Goal: Task Accomplishment & Management: Use online tool/utility

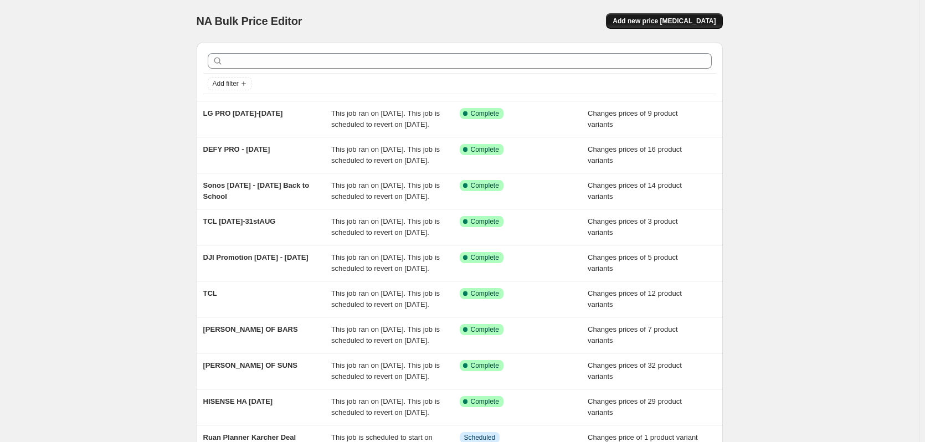
click at [671, 22] on span "Add new price [MEDICAL_DATA]" at bounding box center [663, 21] width 103 height 9
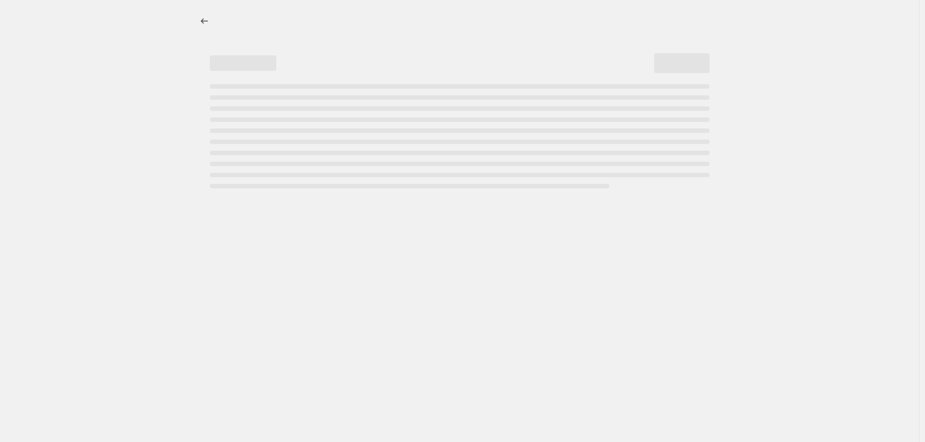
select select "percentage"
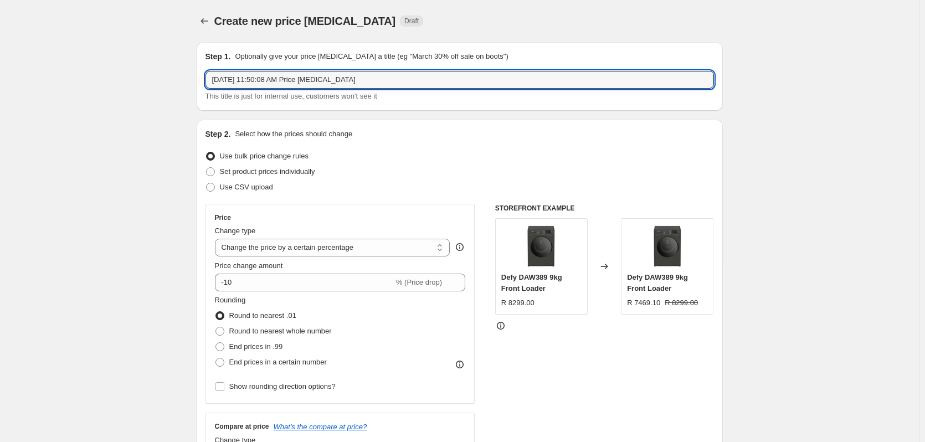
drag, startPoint x: 420, startPoint y: 80, endPoint x: 177, endPoint y: 85, distance: 242.6
type input "[PERSON_NAME] BTS-29SEPT"
click at [215, 172] on span at bounding box center [210, 171] width 9 height 9
click at [207, 168] on input "Set product prices individually" at bounding box center [206, 167] width 1 height 1
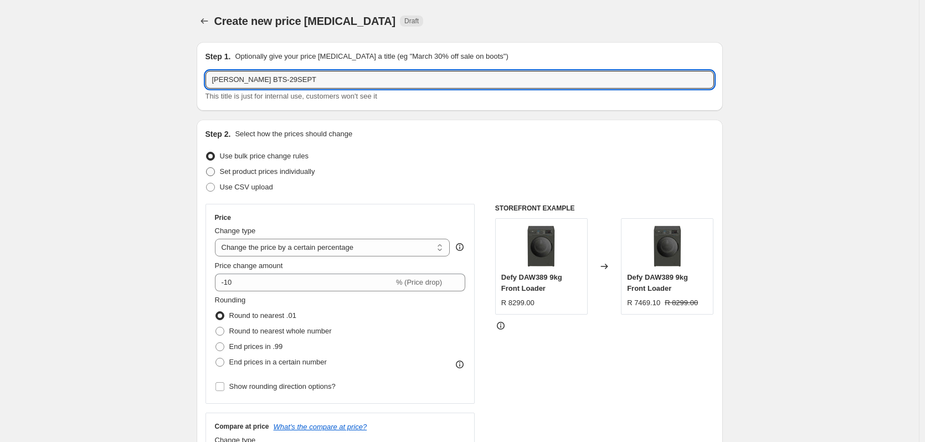
radio input "true"
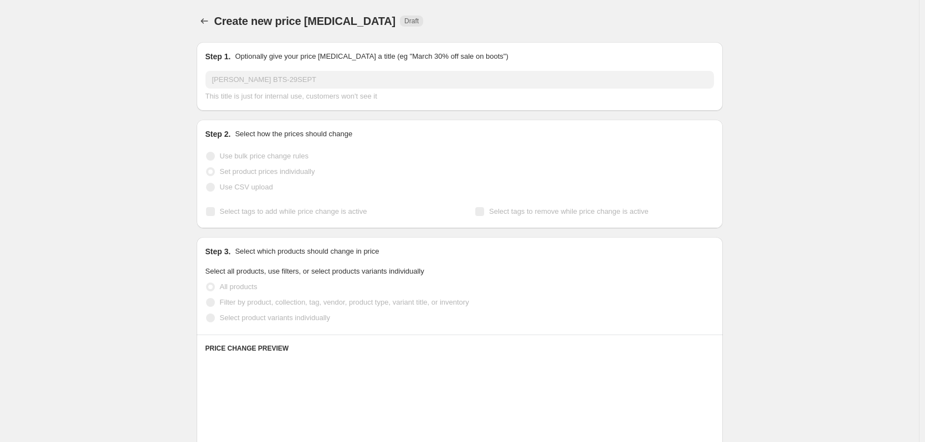
scroll to position [222, 0]
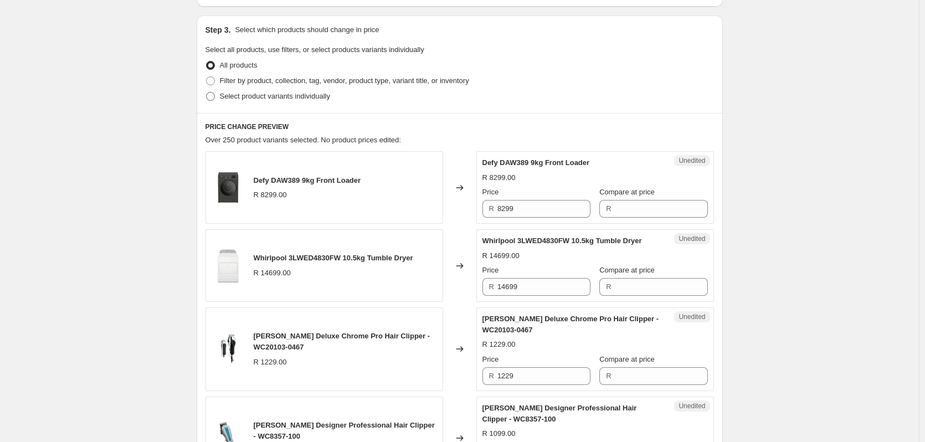
click at [212, 95] on span at bounding box center [210, 96] width 9 height 9
click at [207, 92] on input "Select product variants individually" at bounding box center [206, 92] width 1 height 1
radio input "true"
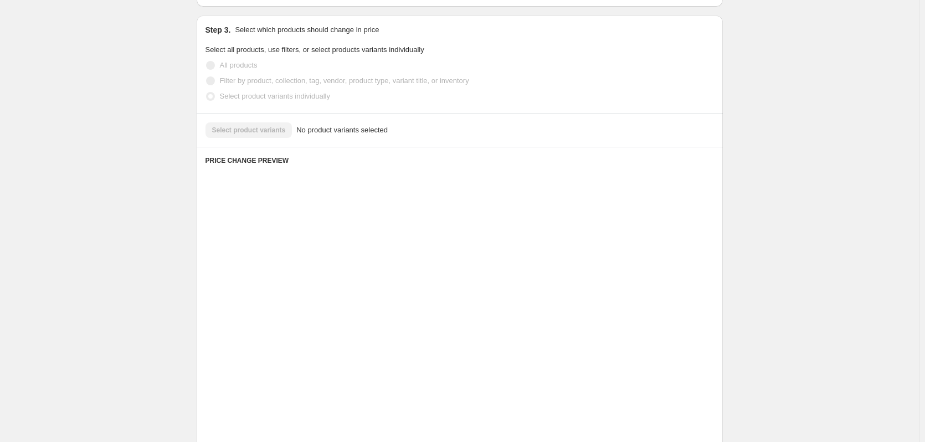
scroll to position [140, 0]
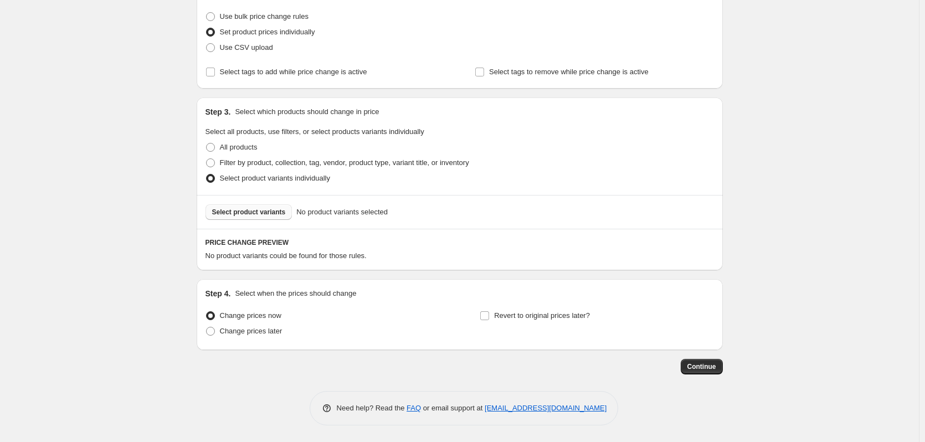
click at [243, 215] on span "Select product variants" at bounding box center [249, 212] width 74 height 9
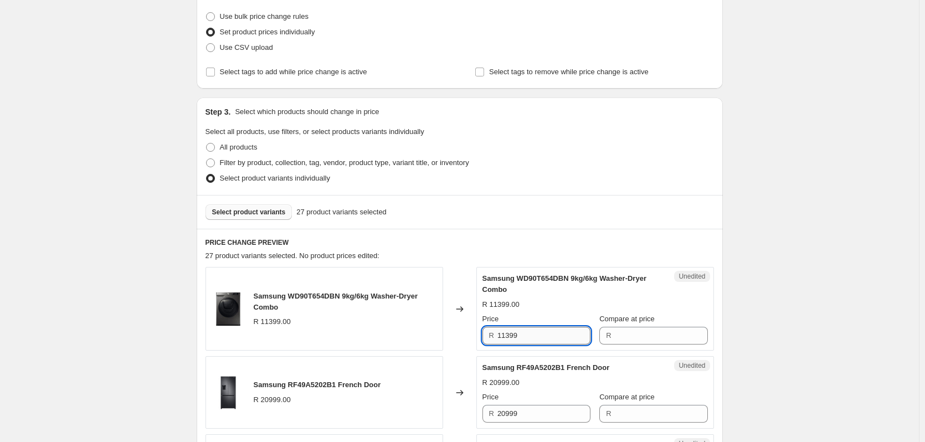
click at [534, 327] on input "11399" at bounding box center [543, 336] width 93 height 18
type input "11399"
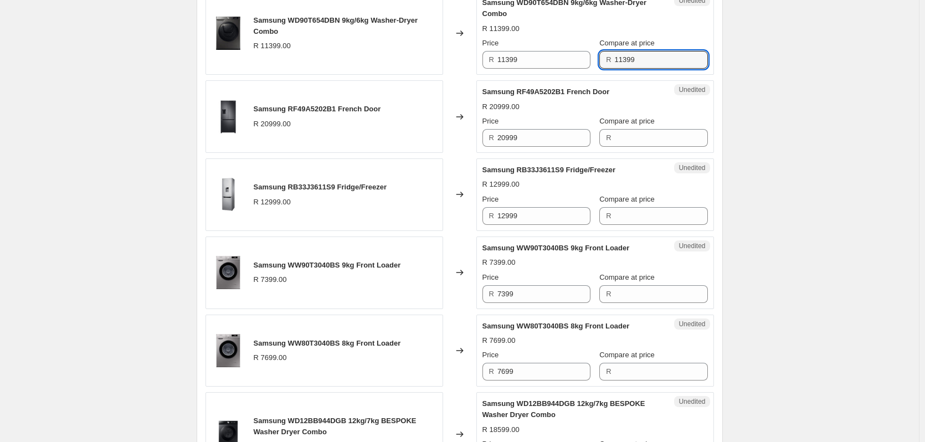
scroll to position [472, 0]
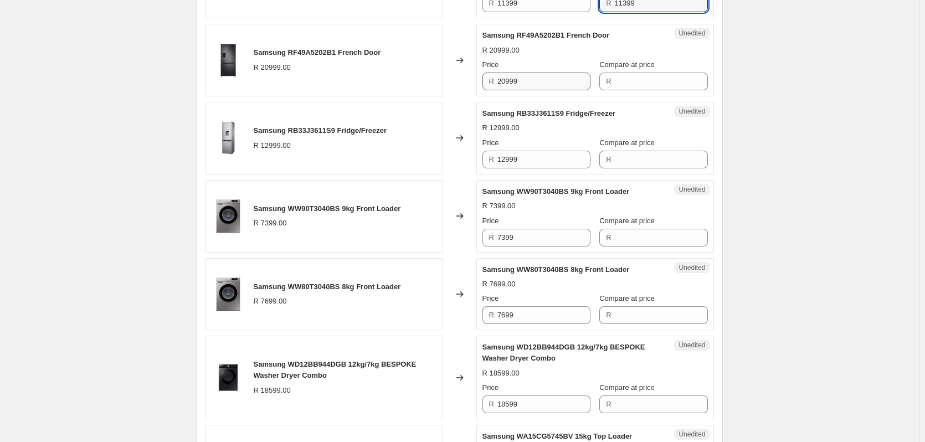
type input "11399"
click at [537, 79] on input "20999" at bounding box center [543, 82] width 93 height 18
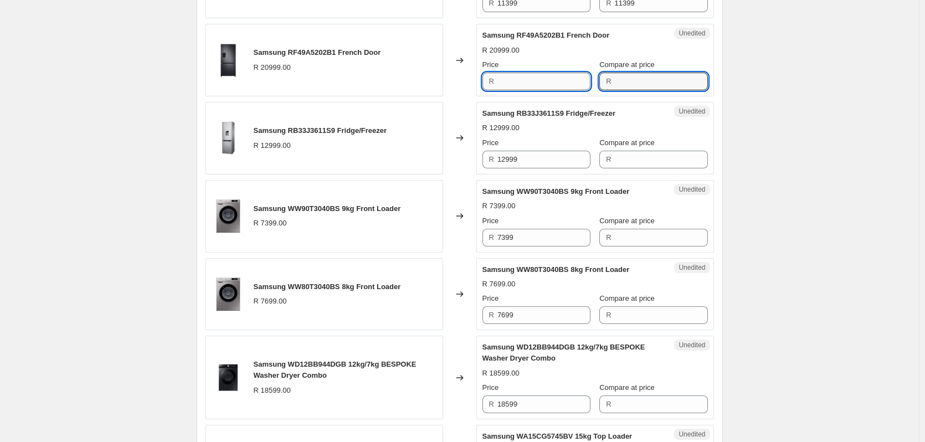
type input "20999"
click at [524, 159] on input "12999" at bounding box center [543, 160] width 93 height 18
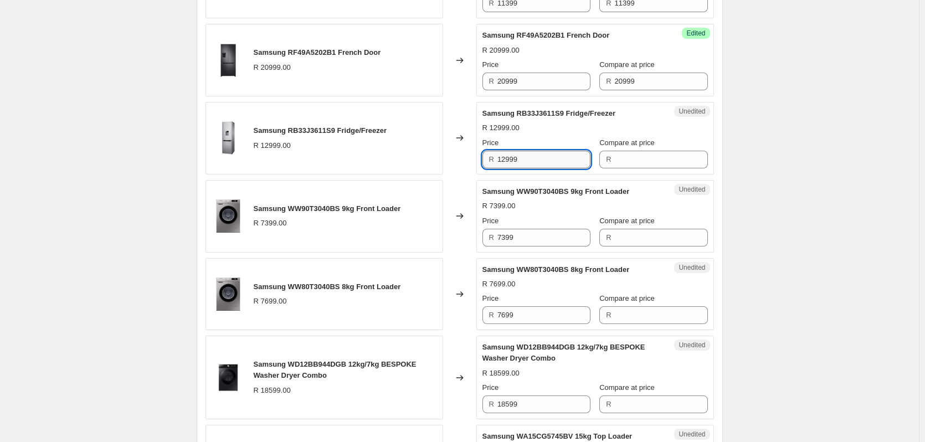
click at [524, 159] on input "12999" at bounding box center [543, 160] width 93 height 18
type input "12999"
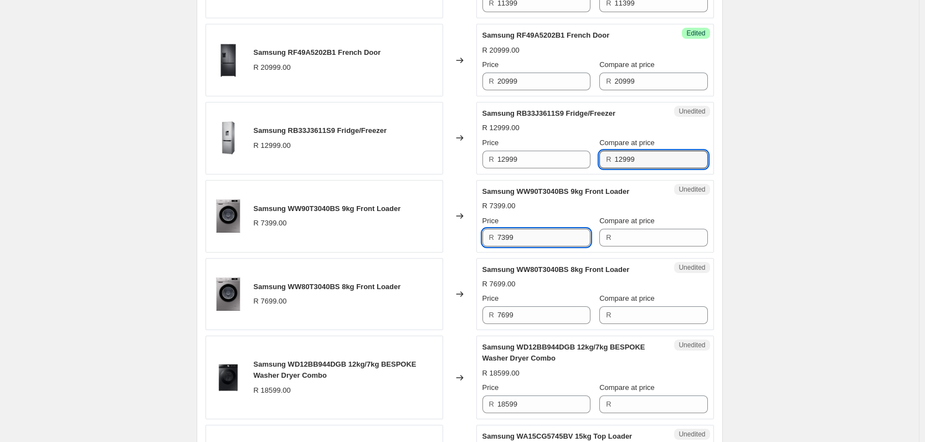
click at [548, 231] on input "7399" at bounding box center [543, 238] width 93 height 18
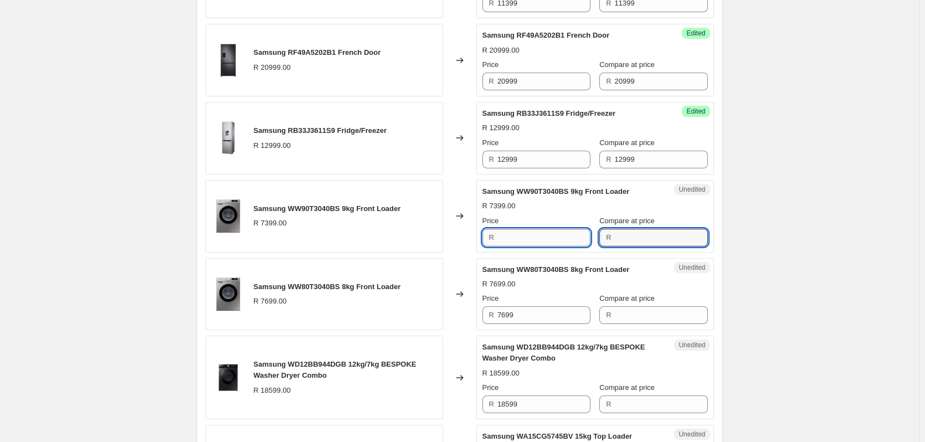
type input "7399"
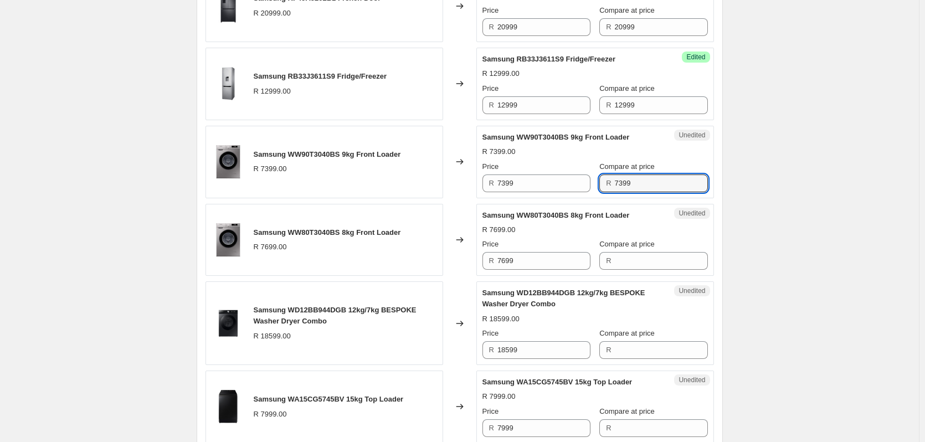
scroll to position [638, 0]
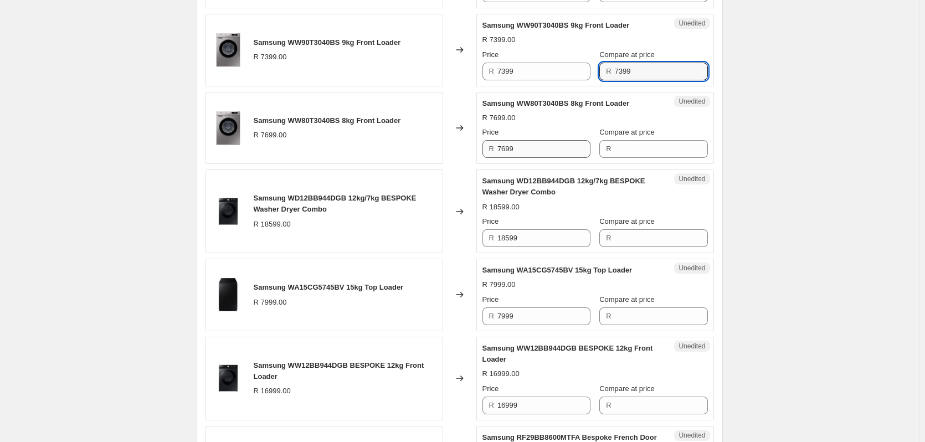
type input "7399"
click at [534, 145] on input "7699" at bounding box center [543, 149] width 93 height 18
drag, startPoint x: 534, startPoint y: 145, endPoint x: 496, endPoint y: 145, distance: 38.2
click at [533, 145] on input "7699" at bounding box center [543, 149] width 93 height 18
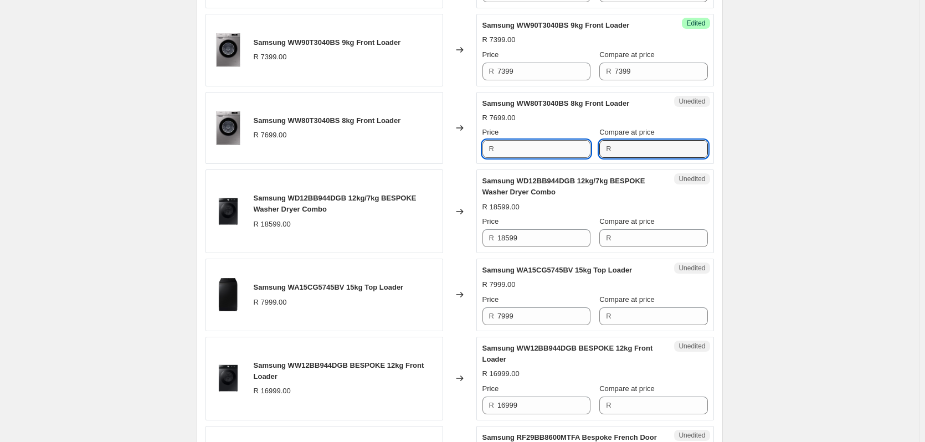
type input "7699"
click at [526, 228] on div "Price R 18599" at bounding box center [536, 231] width 108 height 31
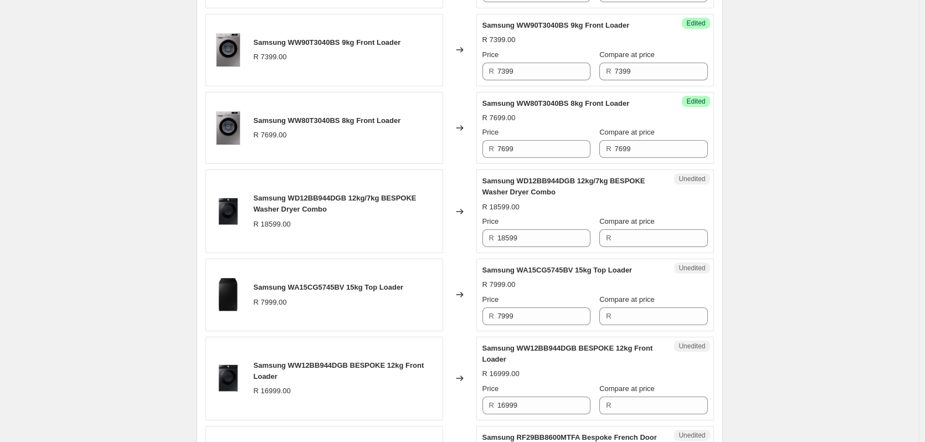
click at [526, 228] on div "Price R 18599" at bounding box center [536, 231] width 108 height 31
click at [524, 241] on input "18599" at bounding box center [543, 238] width 93 height 18
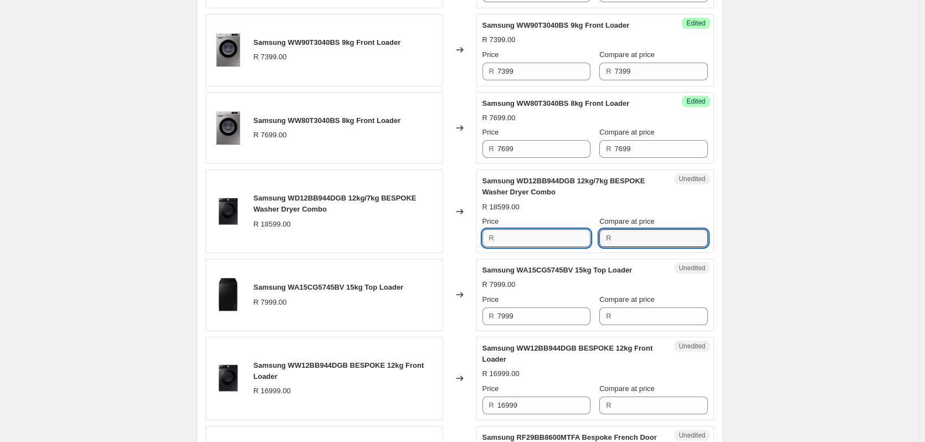
type input "18599"
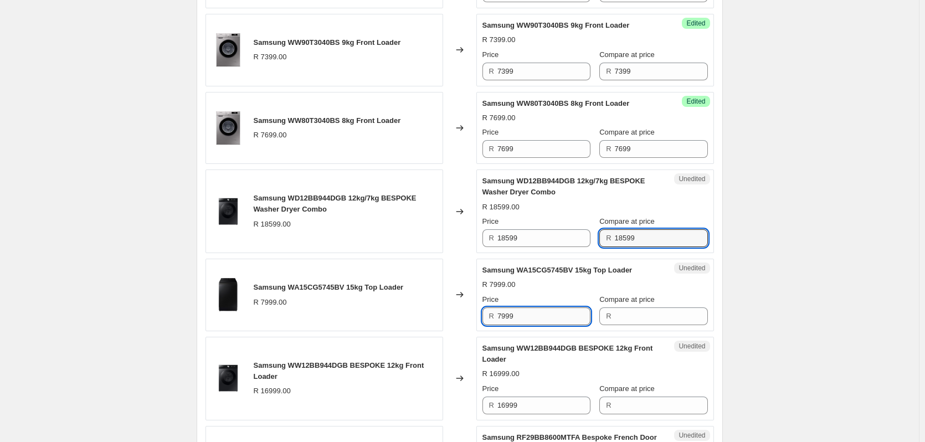
click at [517, 317] on input "7999" at bounding box center [543, 316] width 93 height 18
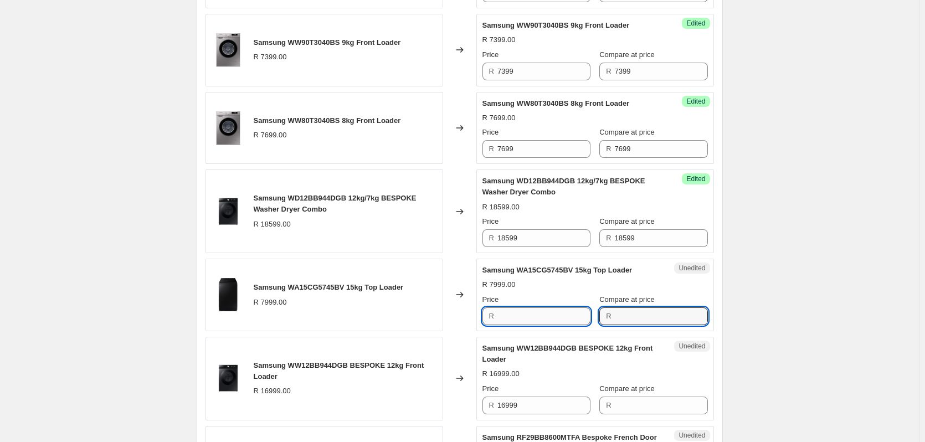
type input "7999"
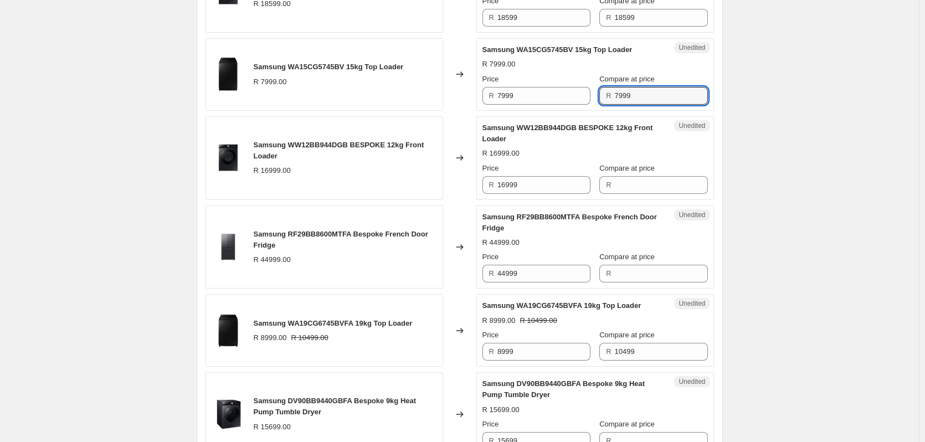
scroll to position [859, 0]
type input "7999"
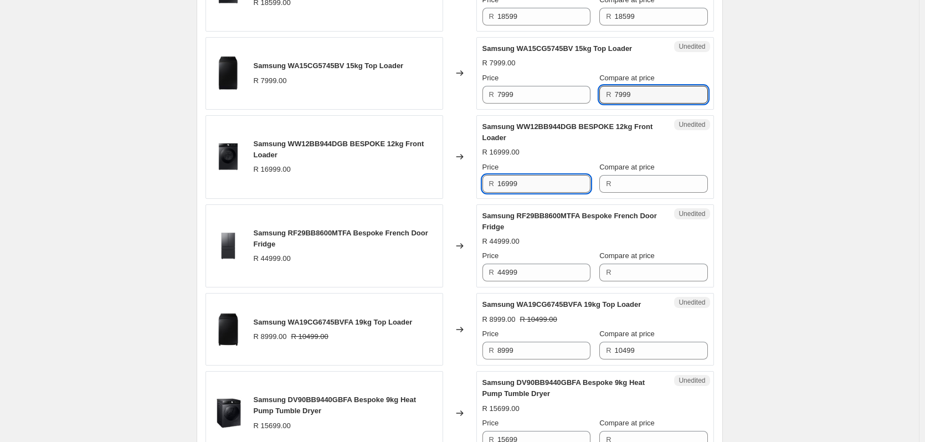
click at [538, 183] on input "16999" at bounding box center [543, 184] width 93 height 18
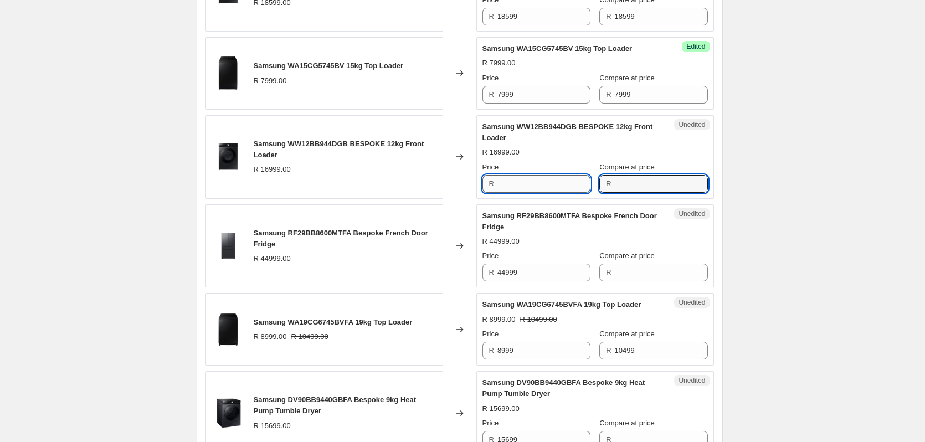
type input "16999"
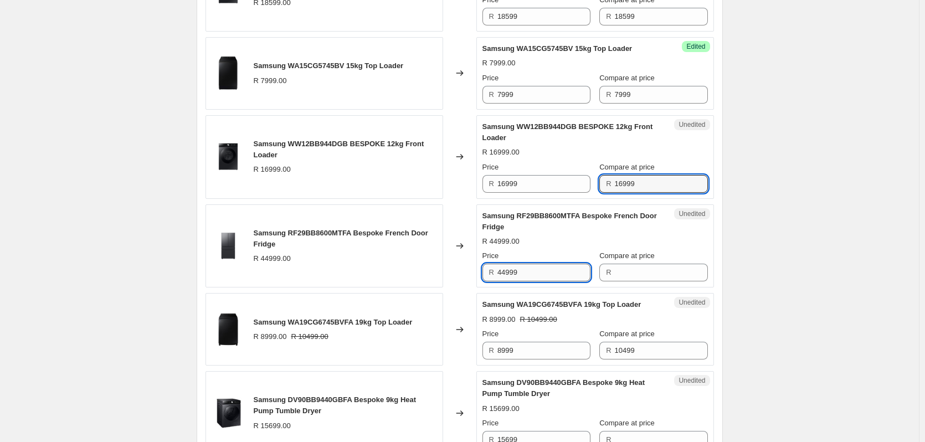
click at [528, 274] on input "44999" at bounding box center [543, 273] width 93 height 18
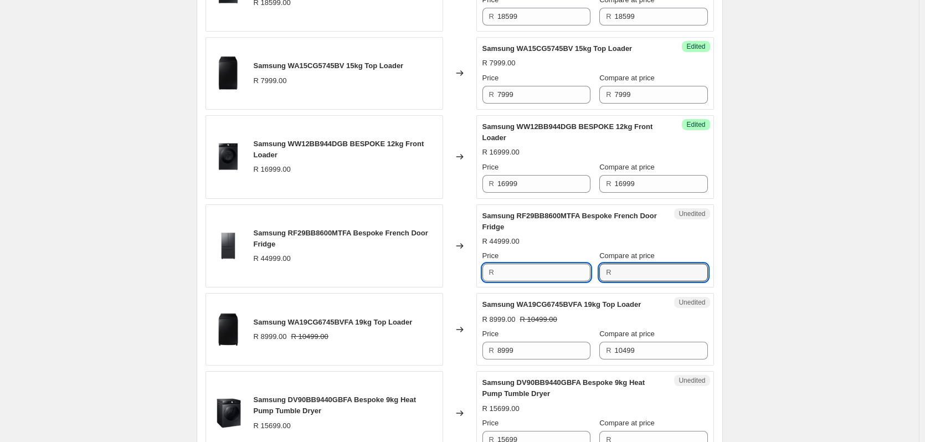
type input "44999"
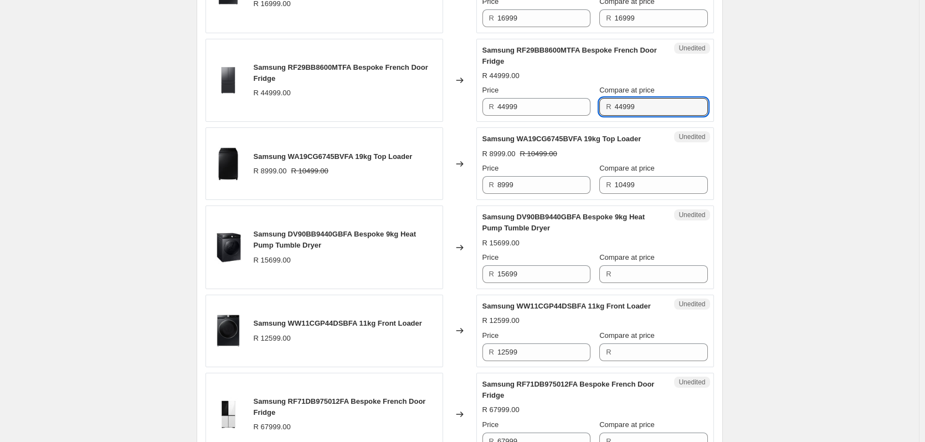
scroll to position [1026, 0]
type input "44999"
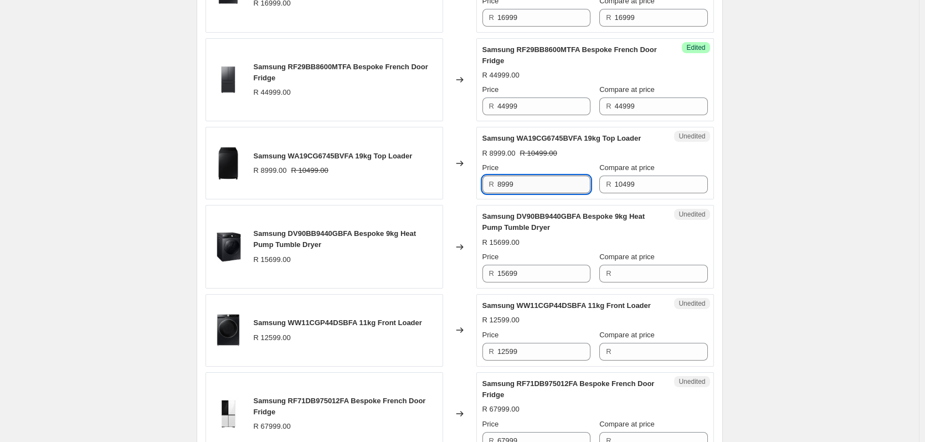
drag, startPoint x: 540, startPoint y: 184, endPoint x: 523, endPoint y: 183, distance: 16.7
click at [523, 183] on input "8999" at bounding box center [543, 185] width 93 height 18
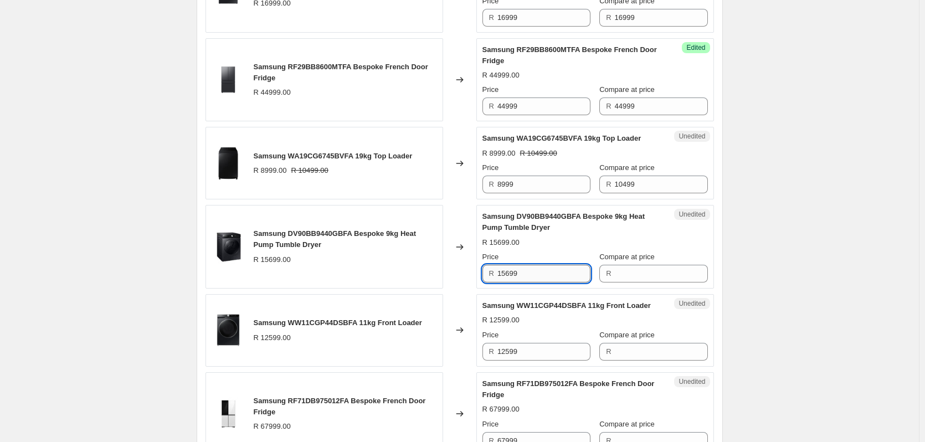
click at [534, 271] on input "15699" at bounding box center [543, 274] width 93 height 18
type input "15699"
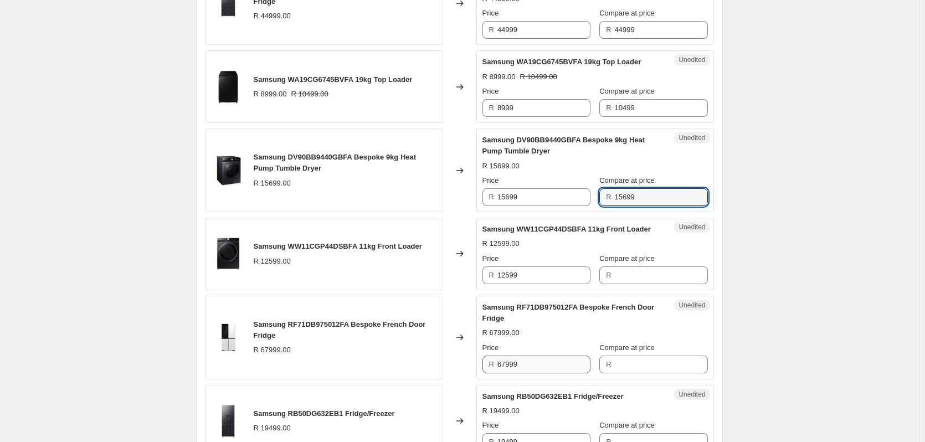
scroll to position [1247, 0]
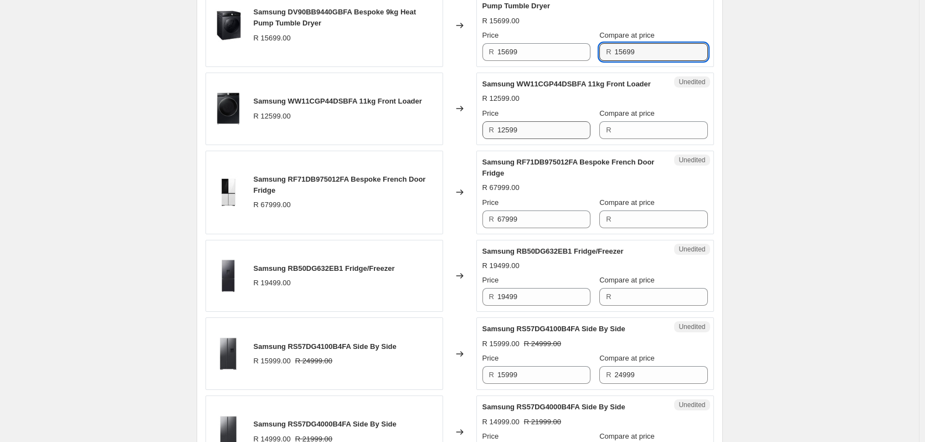
type input "15699"
click at [523, 139] on input "12599" at bounding box center [543, 130] width 93 height 18
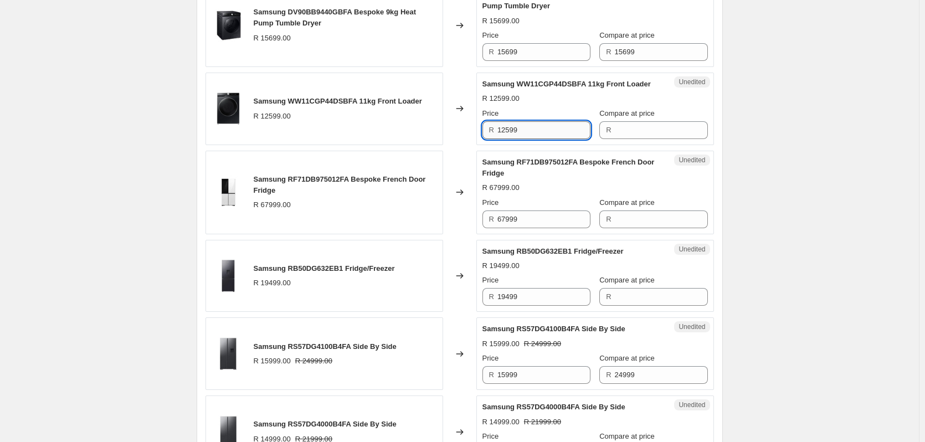
click at [523, 139] on input "12599" at bounding box center [543, 130] width 93 height 18
type input "12599"
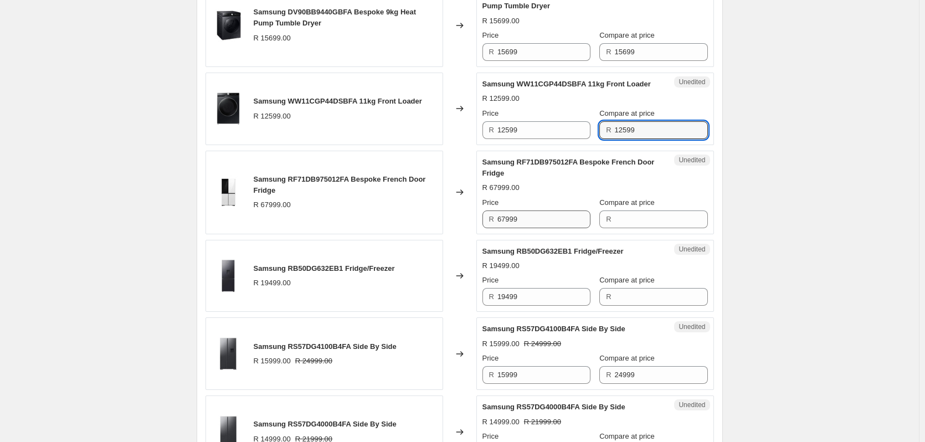
type input "12599"
click at [518, 226] on input "67999" at bounding box center [543, 219] width 93 height 18
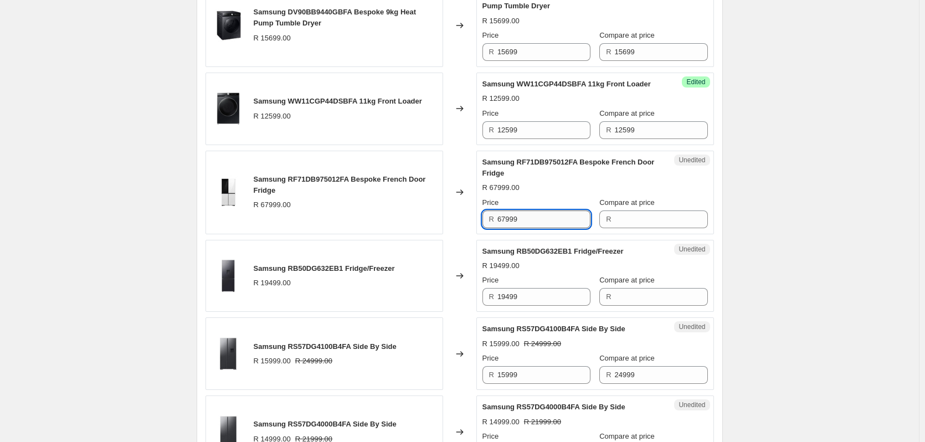
click at [518, 226] on input "67999" at bounding box center [543, 219] width 93 height 18
type input "67999"
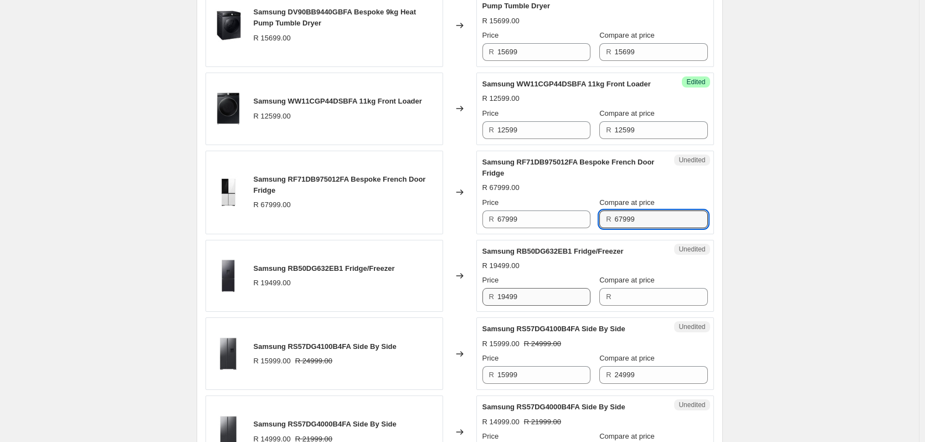
type input "67999"
click at [533, 305] on input "19499" at bounding box center [543, 297] width 93 height 18
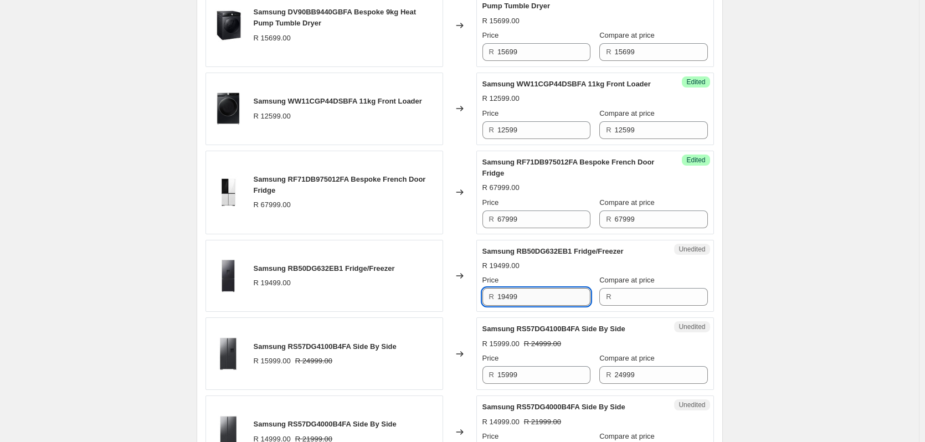
click at [533, 305] on input "19499" at bounding box center [543, 297] width 93 height 18
type input "19499"
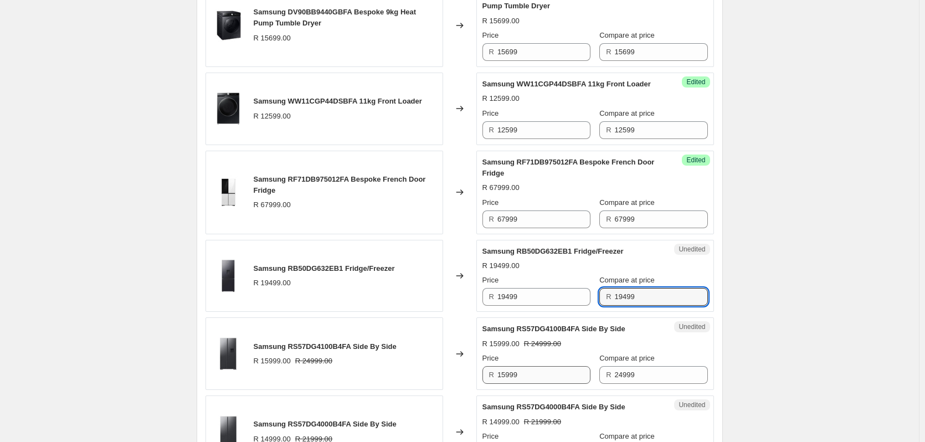
type input "19499"
click at [528, 382] on input "15999" at bounding box center [543, 375] width 93 height 18
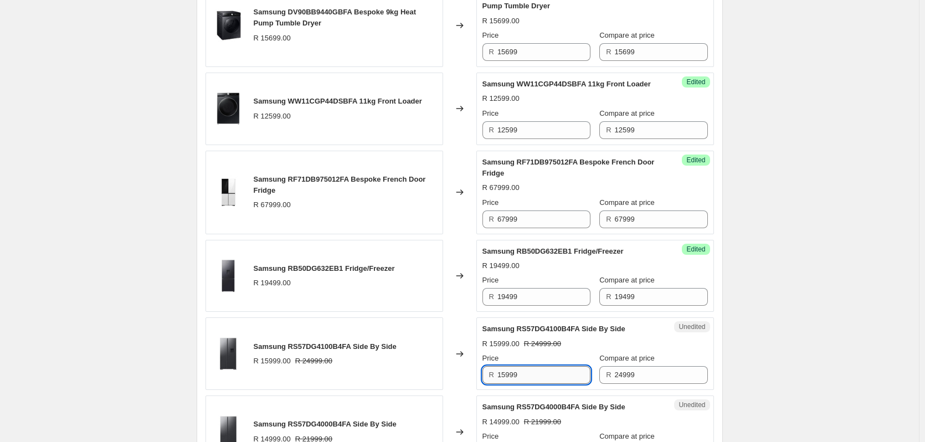
click at [528, 382] on input "15999" at bounding box center [543, 375] width 93 height 18
type input "15999"
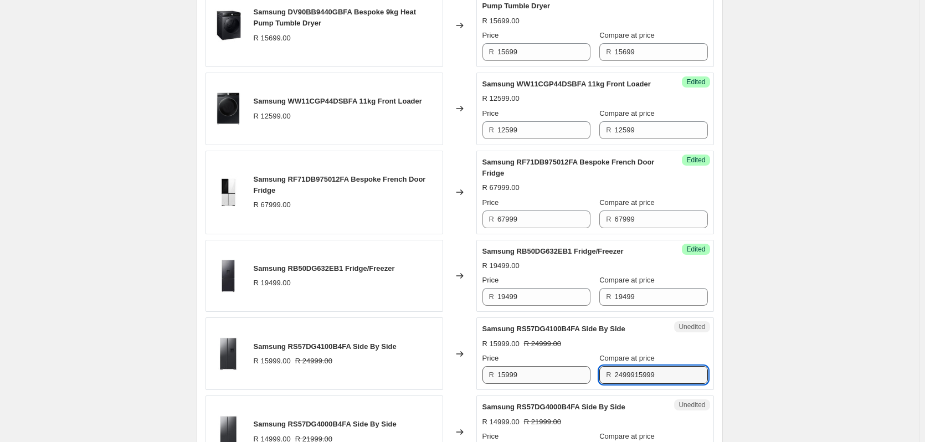
type input "2499915999"
click at [538, 384] on input "15999" at bounding box center [543, 375] width 93 height 18
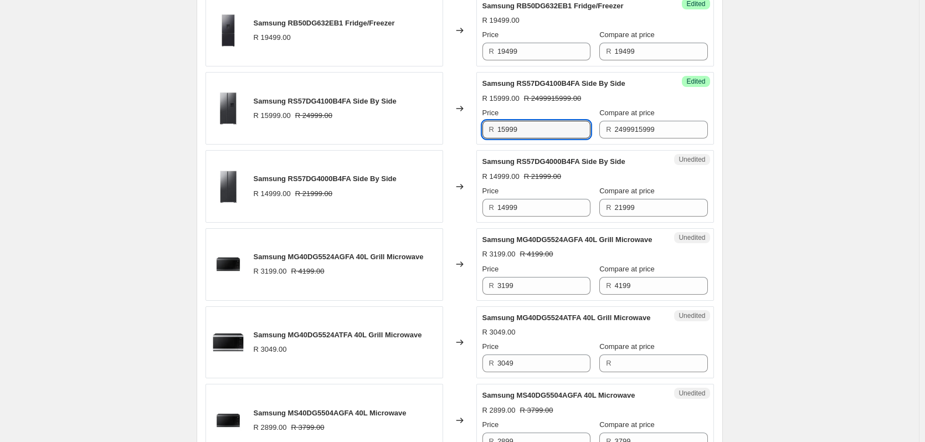
scroll to position [1469, 0]
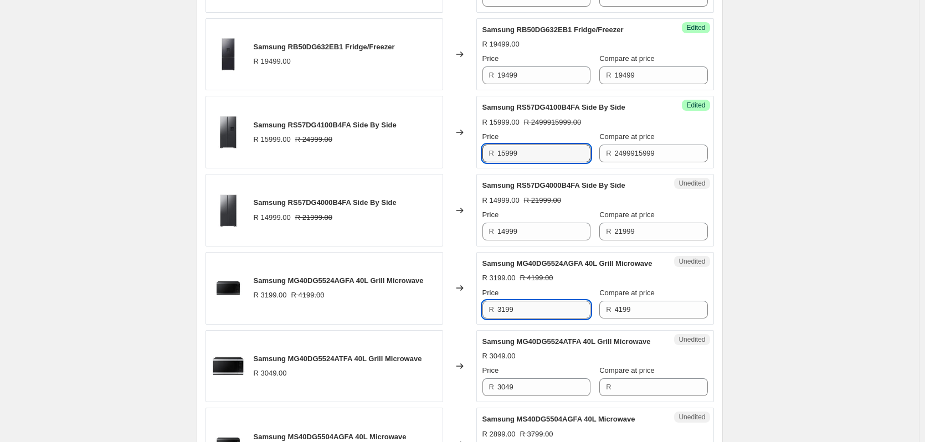
click at [554, 318] on input "3199" at bounding box center [543, 310] width 93 height 18
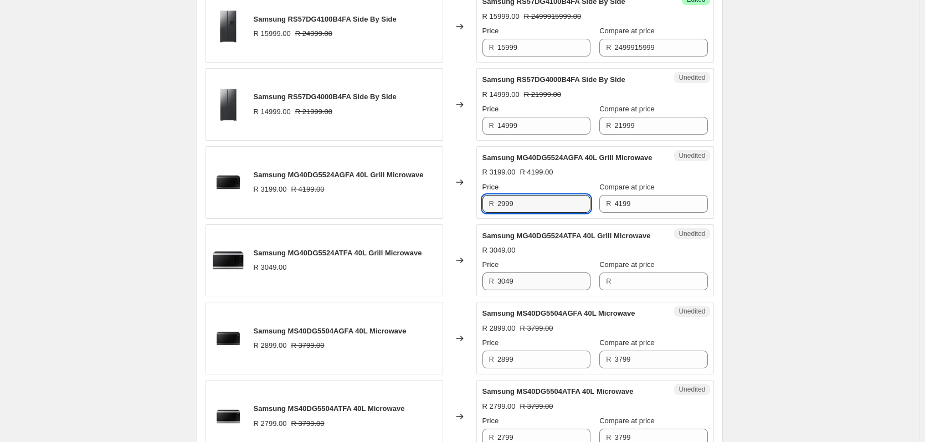
scroll to position [1579, 0]
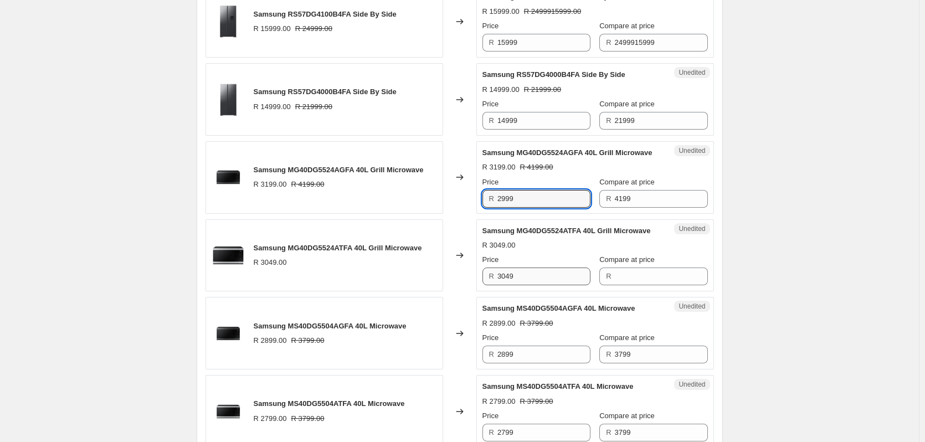
type input "2999"
click at [528, 285] on input "3049" at bounding box center [543, 276] width 93 height 18
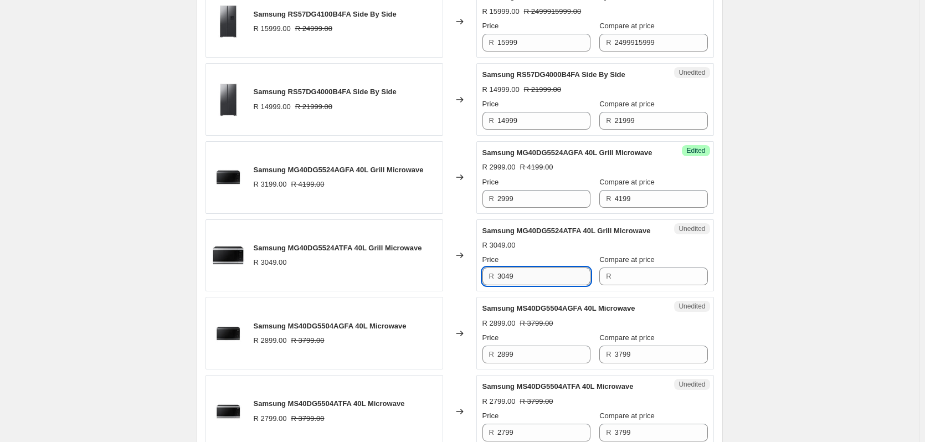
click at [528, 285] on input "3049" at bounding box center [543, 276] width 93 height 18
type input "3049"
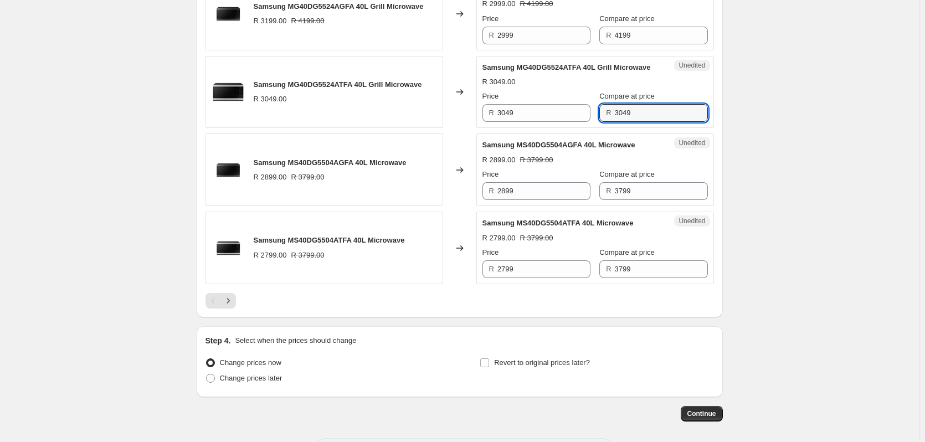
scroll to position [1746, 0]
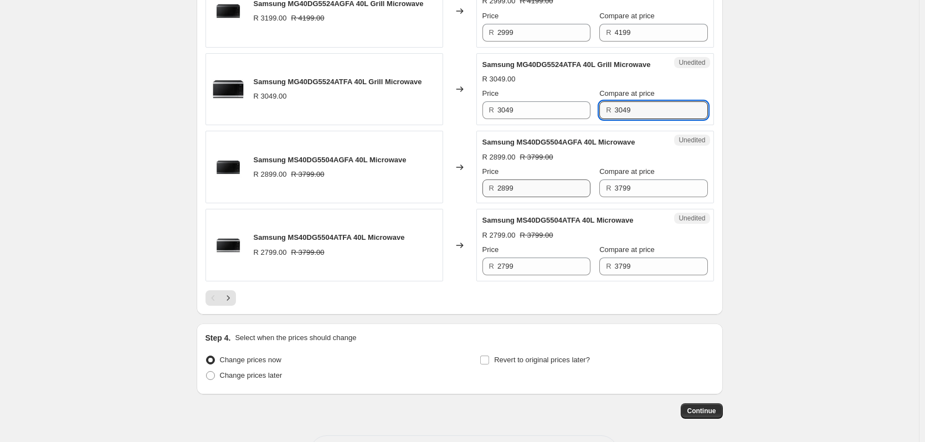
type input "3049"
click at [524, 197] on input "2899" at bounding box center [543, 188] width 93 height 18
click at [533, 197] on input "2899" at bounding box center [543, 188] width 93 height 18
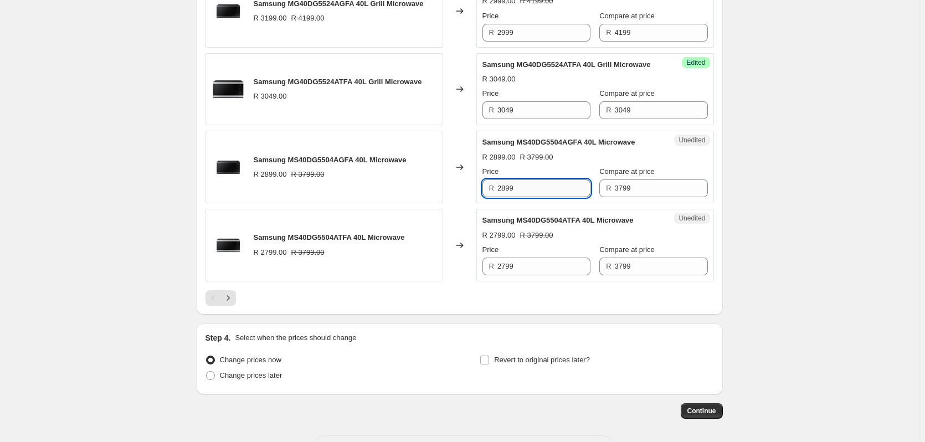
click at [533, 197] on input "2899" at bounding box center [543, 188] width 93 height 18
click at [527, 197] on input "2999" at bounding box center [543, 188] width 93 height 18
click at [533, 275] on input "2799" at bounding box center [543, 267] width 93 height 18
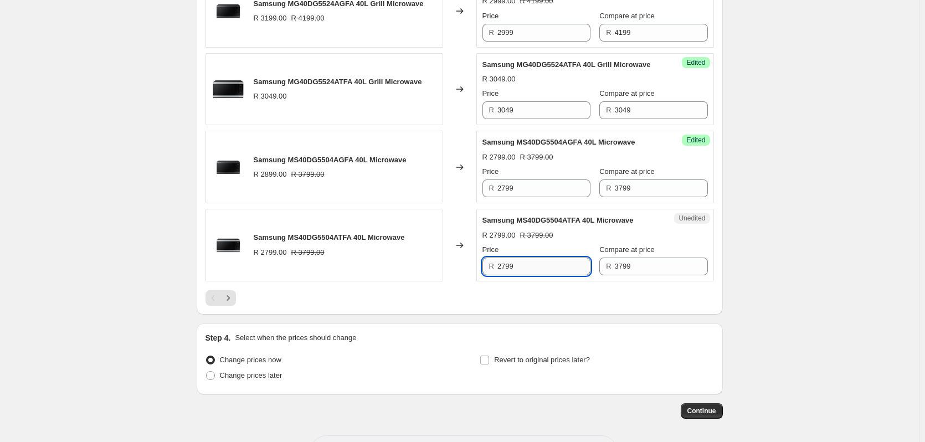
click at [533, 275] on input "2799" at bounding box center [543, 267] width 93 height 18
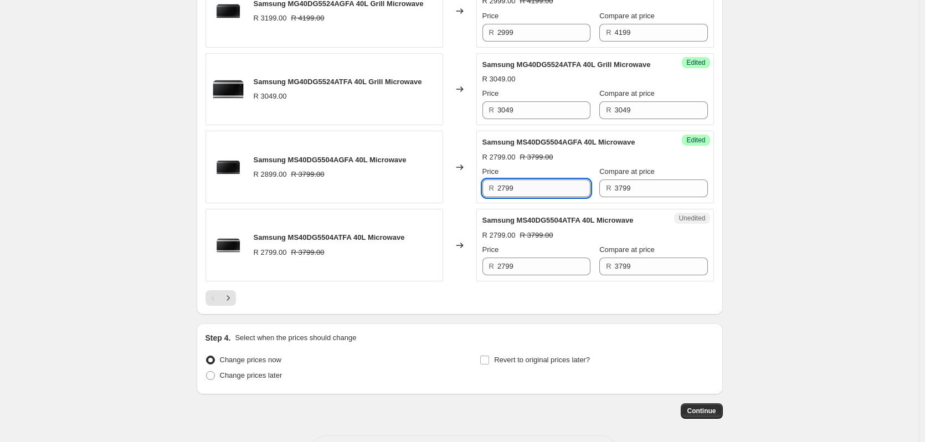
click at [528, 197] on input "2799" at bounding box center [543, 188] width 93 height 18
type input "2999"
click at [233, 303] on icon "Next" at bounding box center [228, 297] width 11 height 11
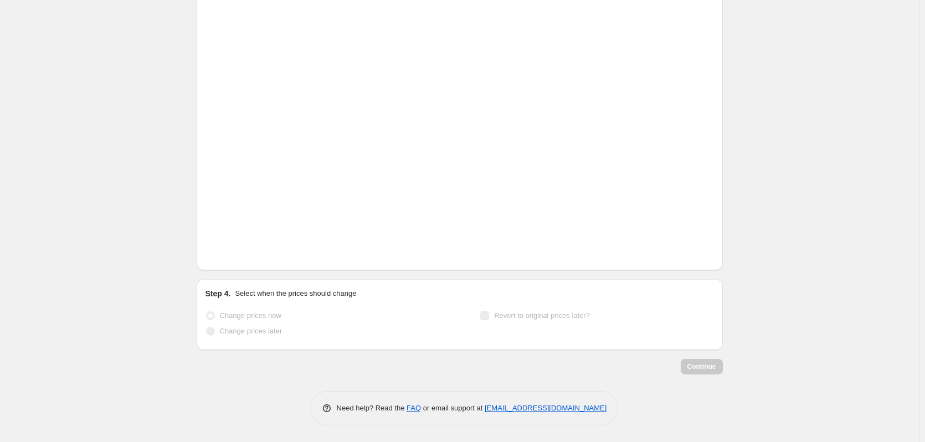
scroll to position [710, 0]
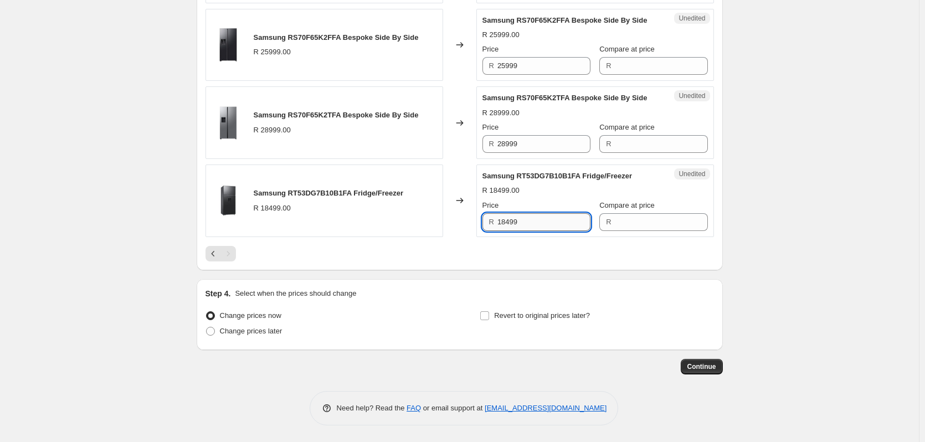
click at [542, 220] on input "18499" at bounding box center [543, 222] width 93 height 18
type input "18499"
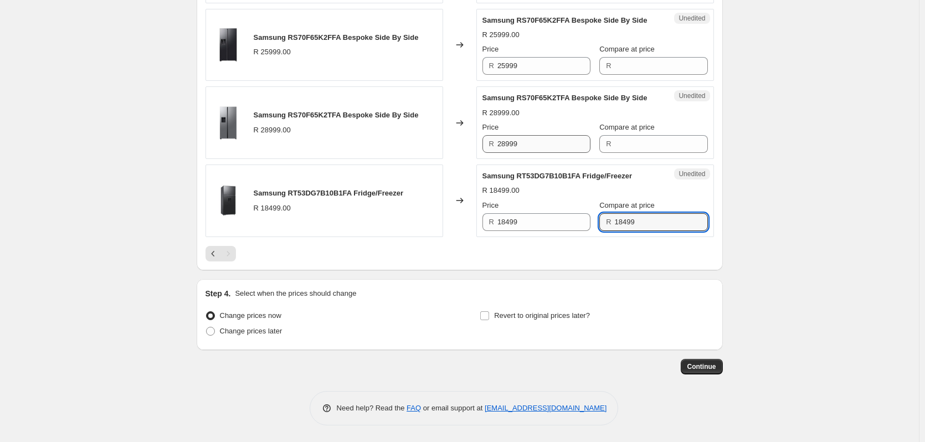
type input "18499"
click at [528, 141] on input "28999" at bounding box center [543, 144] width 93 height 18
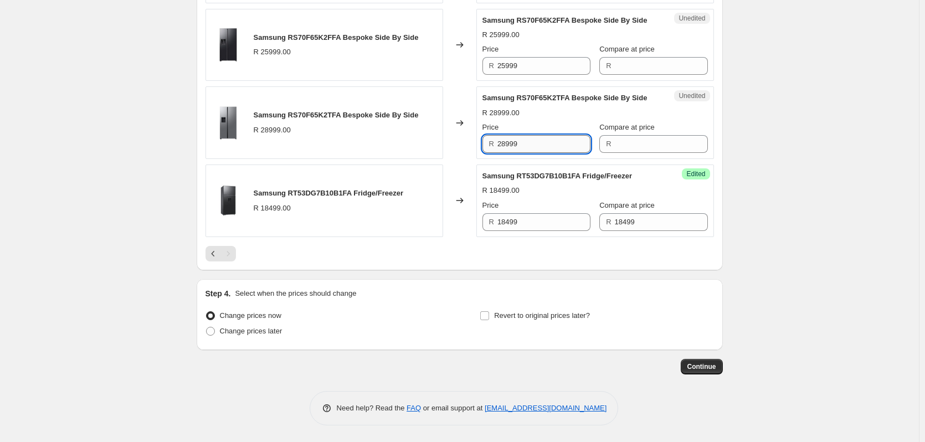
click at [528, 141] on input "28999" at bounding box center [543, 144] width 93 height 18
type input "28999"
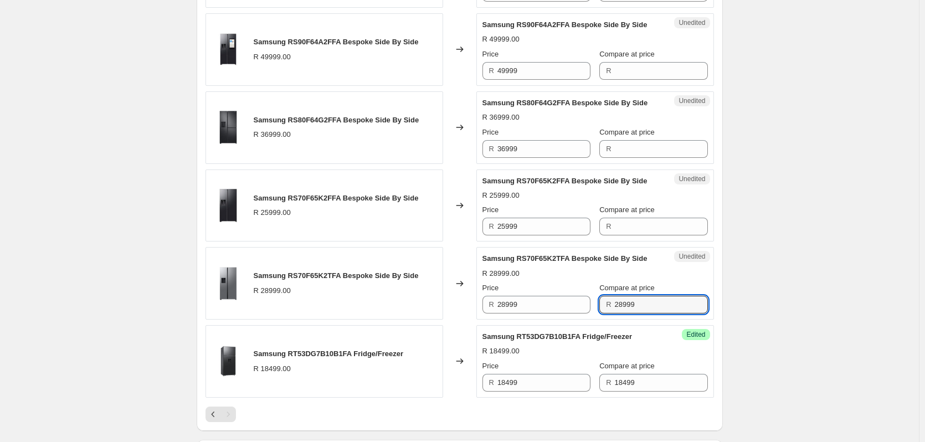
scroll to position [544, 0]
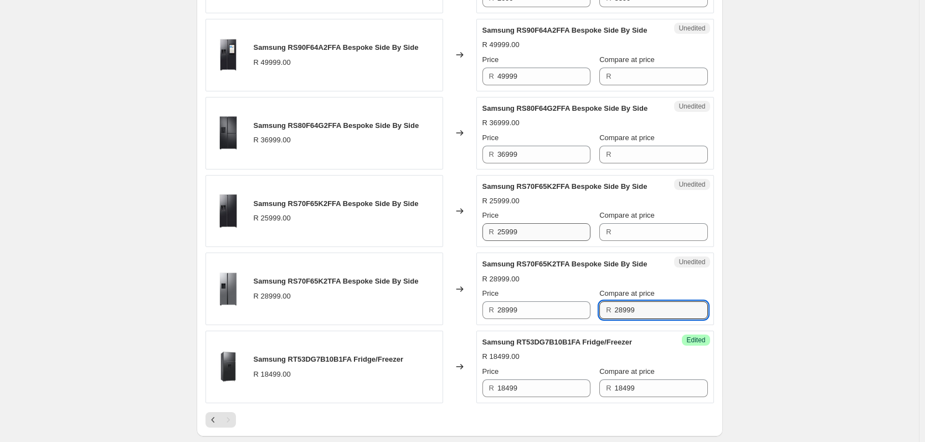
type input "28999"
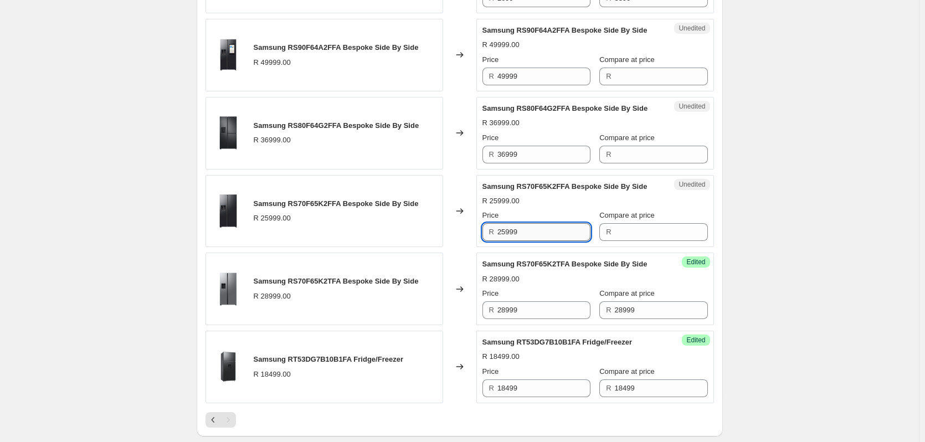
click at [521, 231] on input "25999" at bounding box center [543, 232] width 93 height 18
type input "25999"
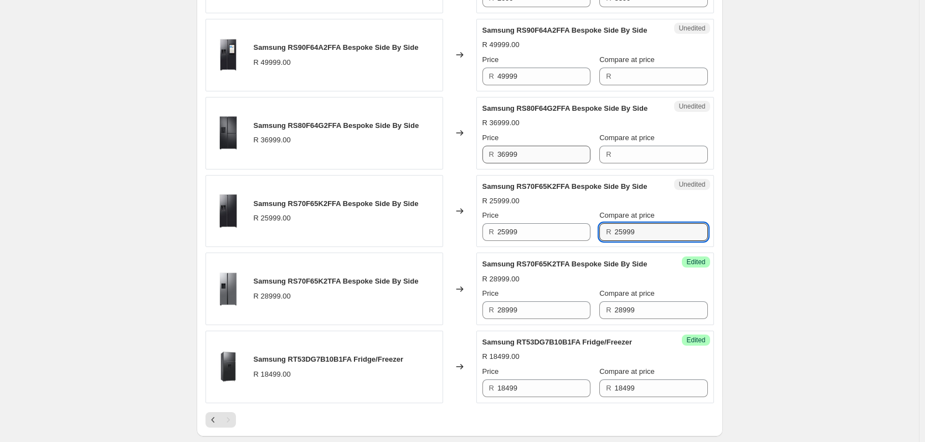
type input "25999"
click at [534, 160] on input "36999" at bounding box center [543, 155] width 93 height 18
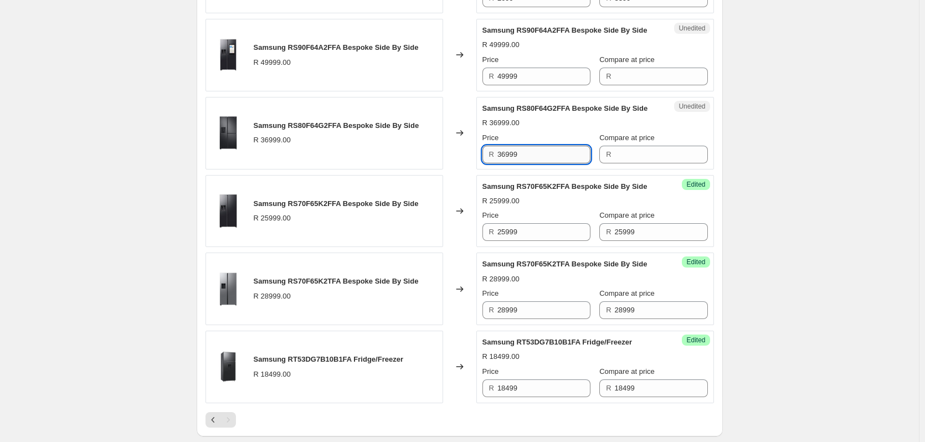
click at [534, 160] on input "36999" at bounding box center [543, 155] width 93 height 18
type input "36999"
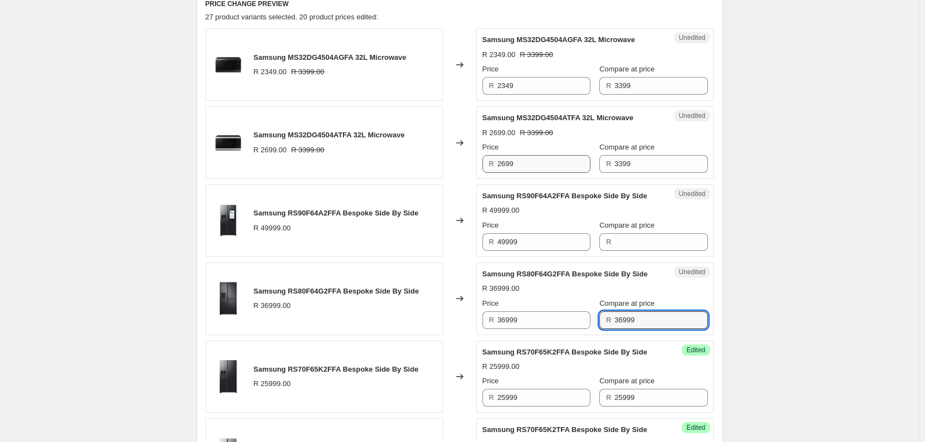
scroll to position [378, 0]
type input "36999"
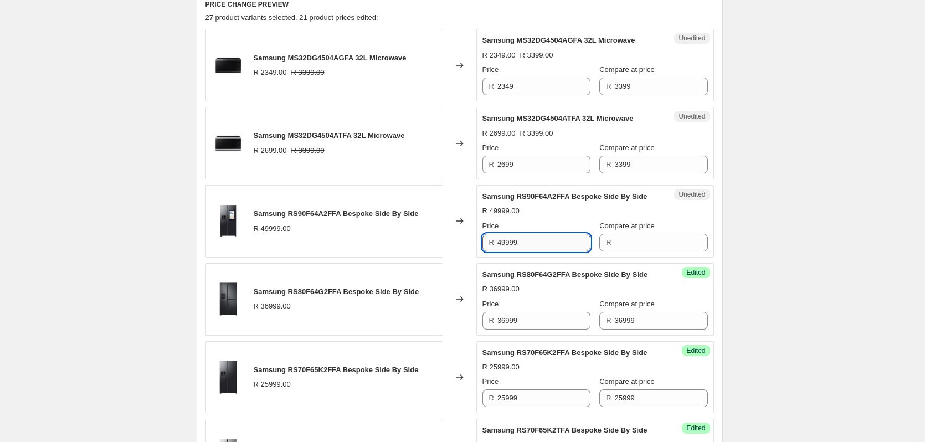
click at [523, 244] on input "49999" at bounding box center [543, 243] width 93 height 18
type input "49999"
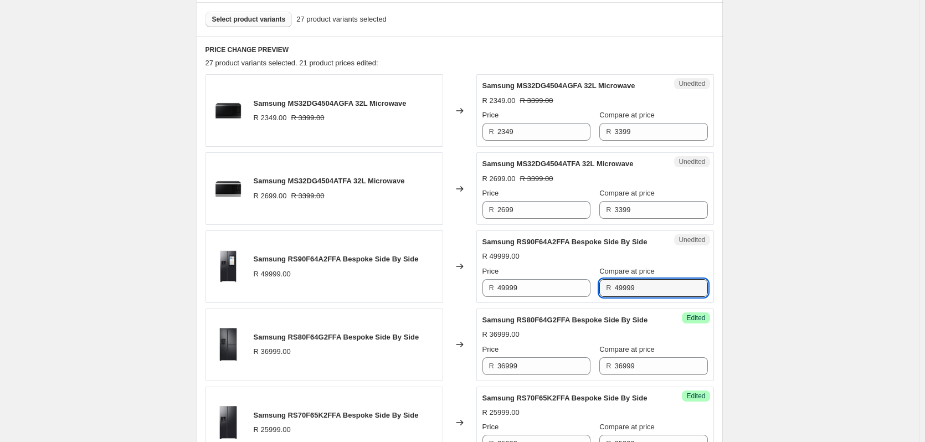
scroll to position [267, 0]
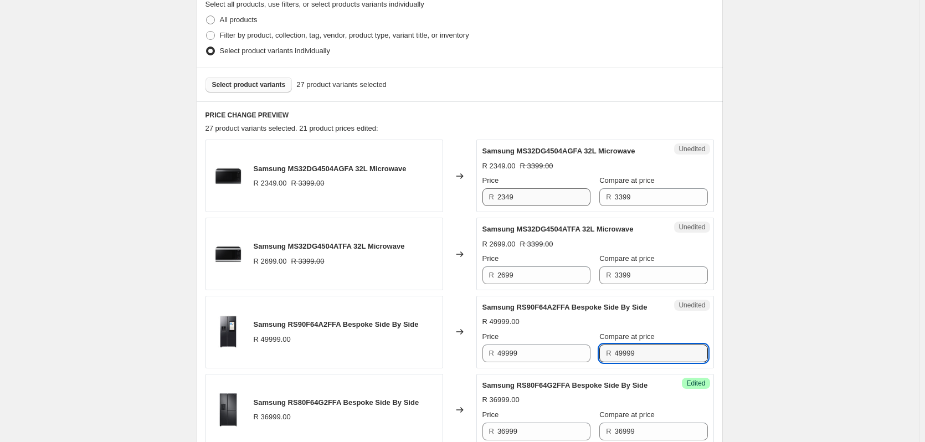
type input "49999"
click at [521, 197] on input "2349" at bounding box center [543, 197] width 93 height 18
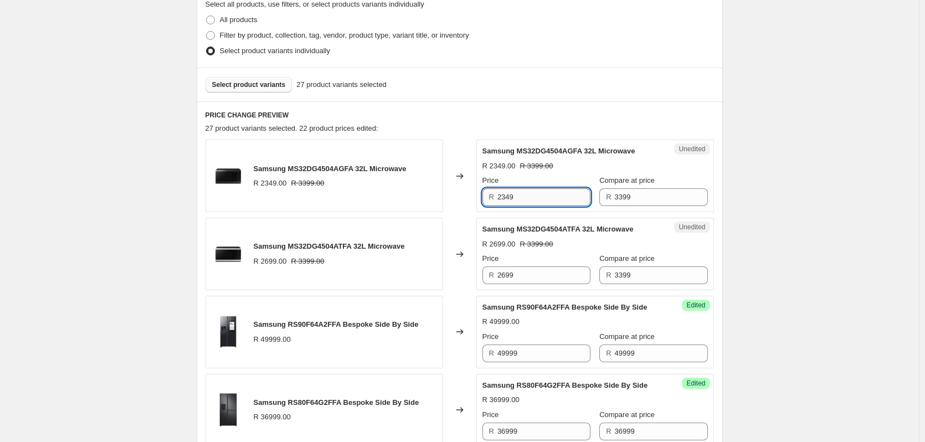
click at [521, 197] on input "2349" at bounding box center [543, 197] width 93 height 18
click at [524, 273] on input "2699" at bounding box center [543, 275] width 93 height 18
click at [519, 200] on input "2399" at bounding box center [543, 197] width 93 height 18
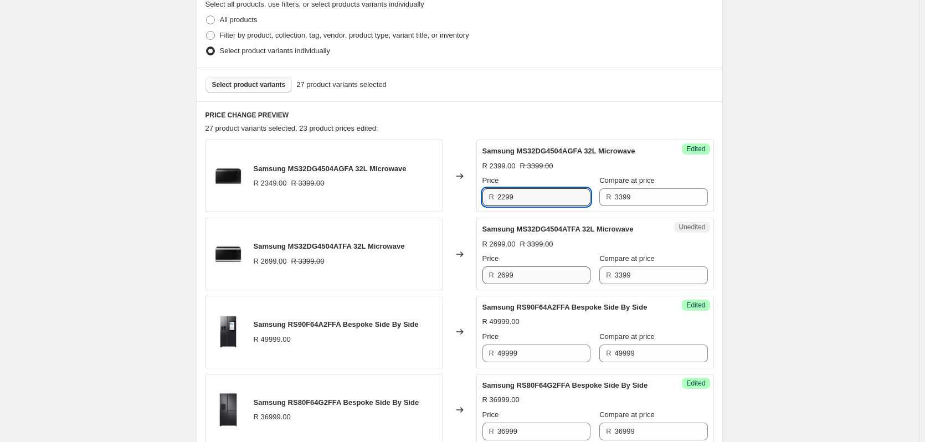
type input "2299"
click at [522, 274] on input "2699" at bounding box center [543, 275] width 93 height 18
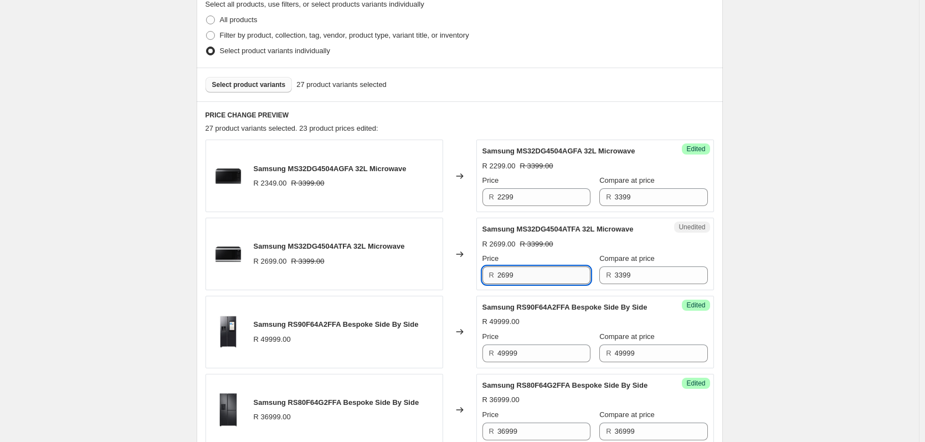
click at [522, 274] on input "2699" at bounding box center [543, 275] width 93 height 18
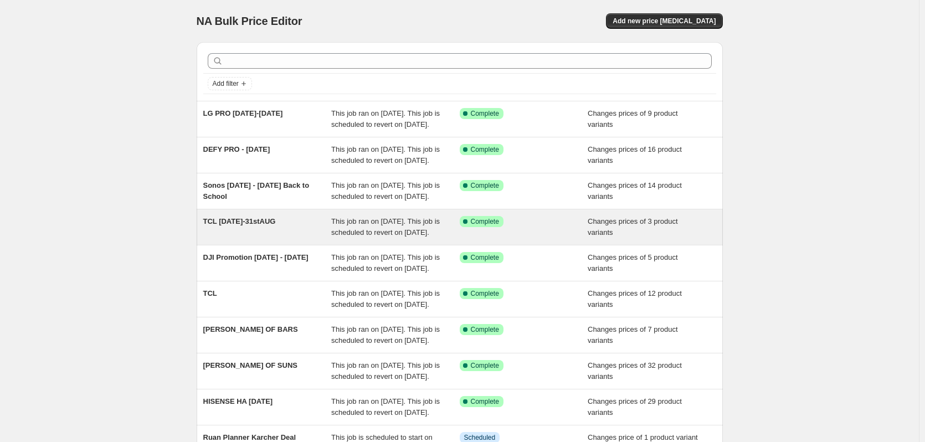
drag, startPoint x: 532, startPoint y: 267, endPoint x: 519, endPoint y: 255, distance: 17.2
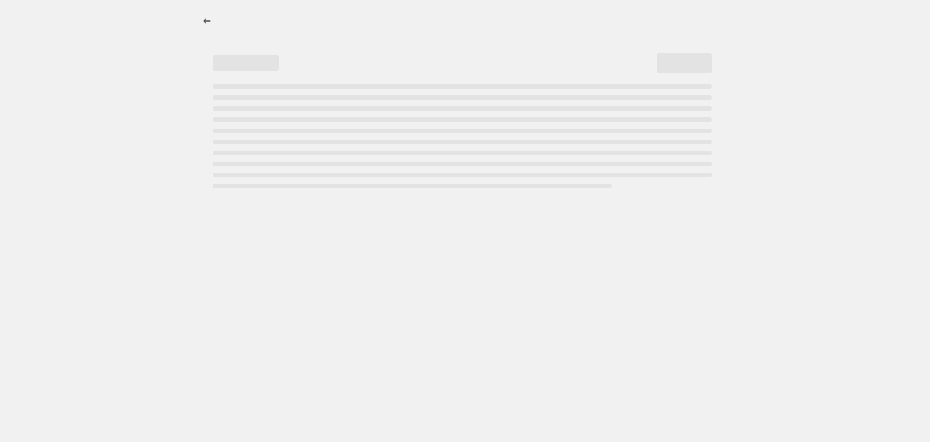
select select "percentage"
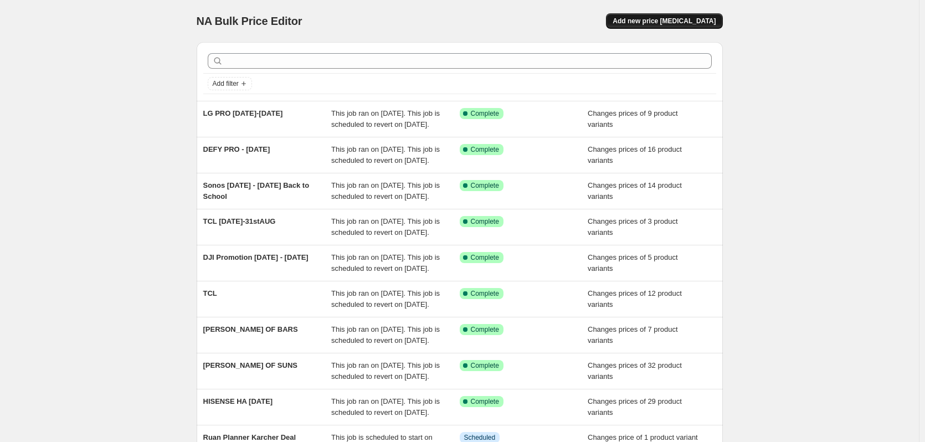
click at [658, 20] on span "Add new price [MEDICAL_DATA]" at bounding box center [663, 21] width 103 height 9
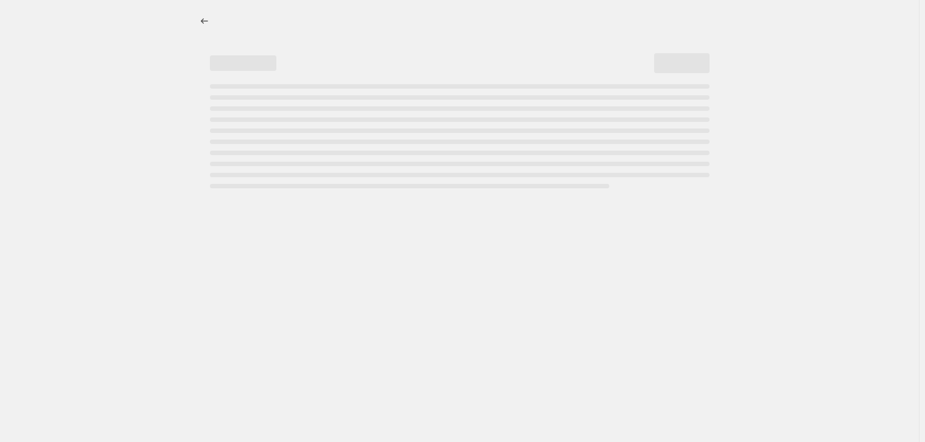
select select "percentage"
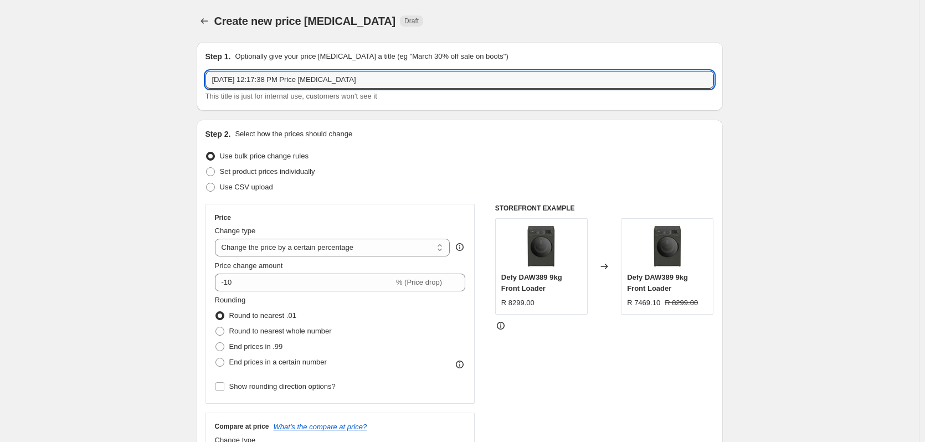
drag, startPoint x: 377, startPoint y: 81, endPoint x: -120, endPoint y: 37, distance: 498.1
click at [0, 37] on html "Home Settings Plans Skip to content Create new price change job. This page is r…" at bounding box center [462, 221] width 925 height 442
type input "[PERSON_NAME] BTS-29SEPT"
click at [223, 176] on span "Set product prices individually" at bounding box center [267, 171] width 95 height 8
click at [207, 168] on input "Set product prices individually" at bounding box center [206, 167] width 1 height 1
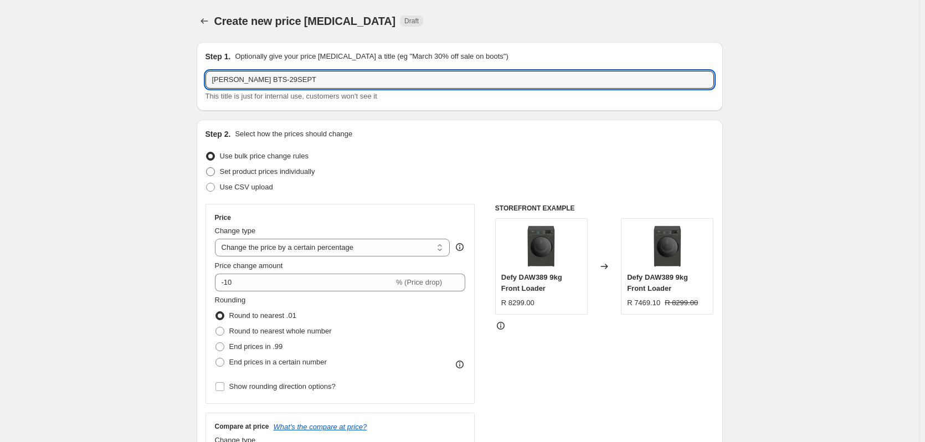
radio input "true"
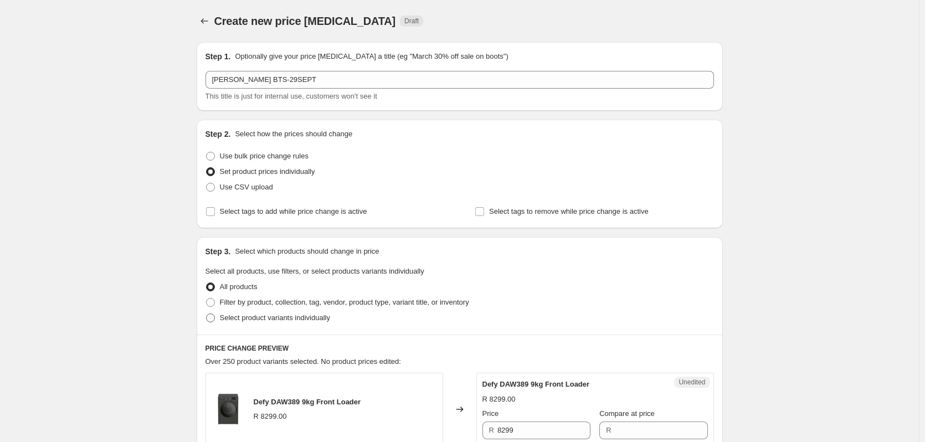
click at [215, 316] on span at bounding box center [210, 318] width 10 height 10
click at [207, 314] on input "Select product variants individually" at bounding box center [206, 313] width 1 height 1
radio input "true"
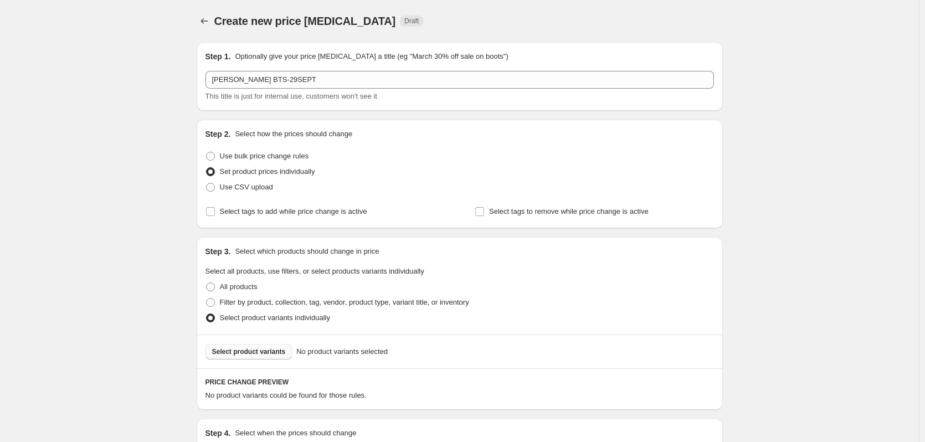
click at [234, 352] on span "Select product variants" at bounding box center [249, 351] width 74 height 9
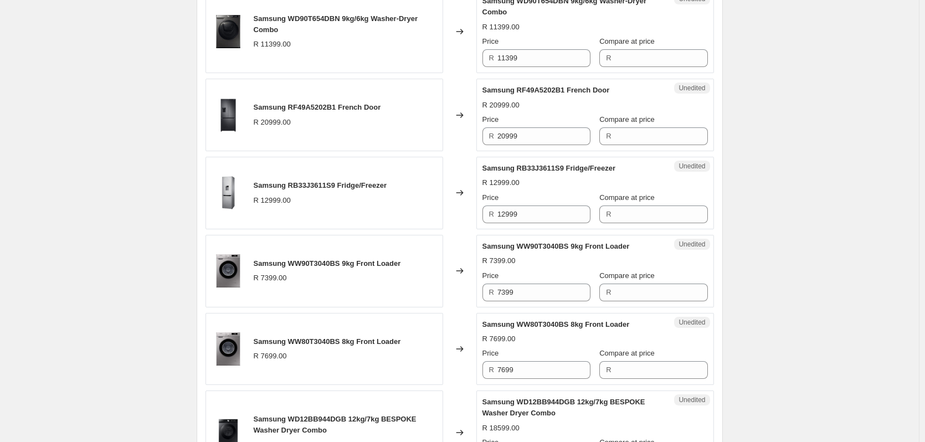
scroll to position [388, 0]
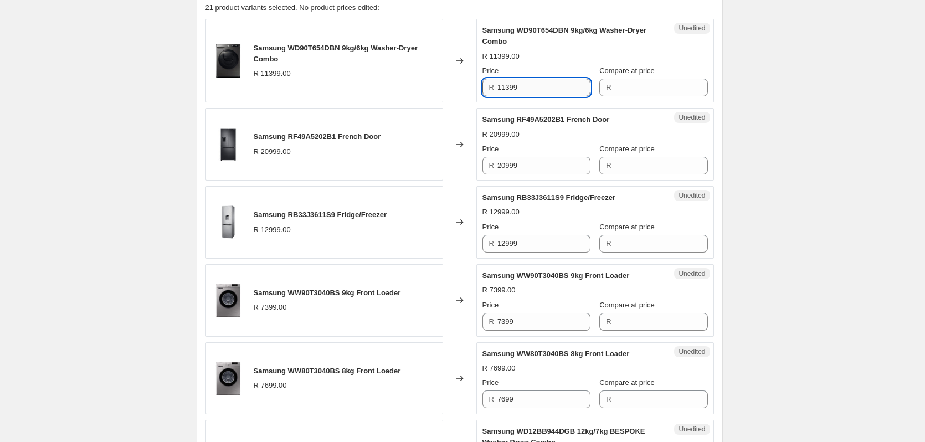
click at [521, 89] on input "11399" at bounding box center [543, 88] width 93 height 18
type input "11399"
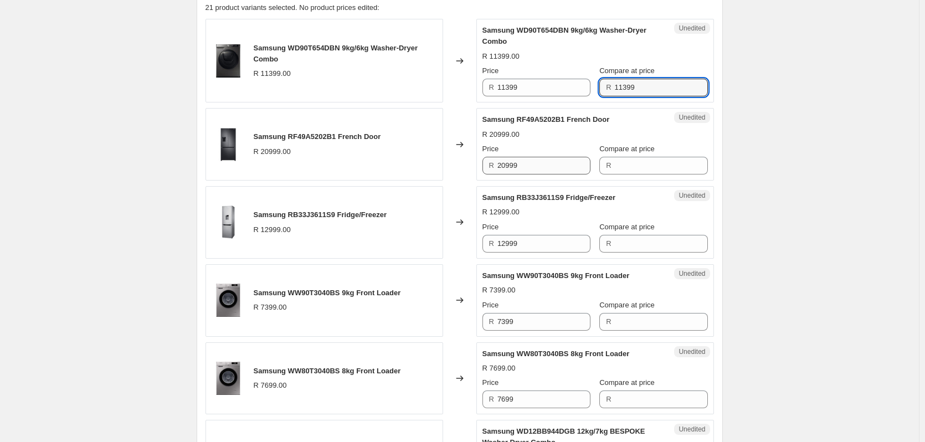
type input "11399"
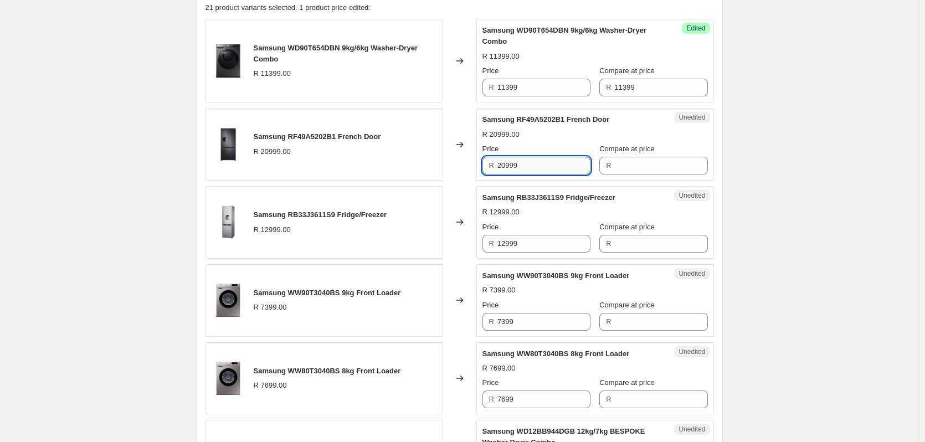
click at [537, 169] on input "20999" at bounding box center [543, 166] width 93 height 18
type input "20999"
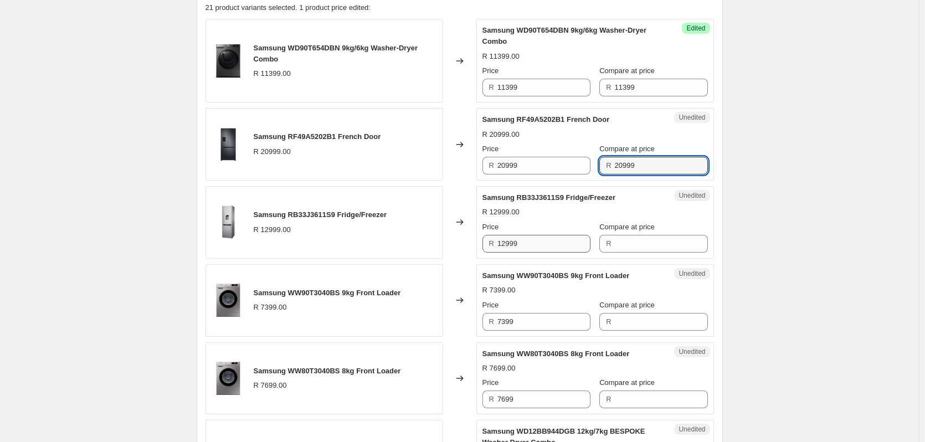
type input "20999"
click at [516, 243] on input "12999" at bounding box center [543, 244] width 93 height 18
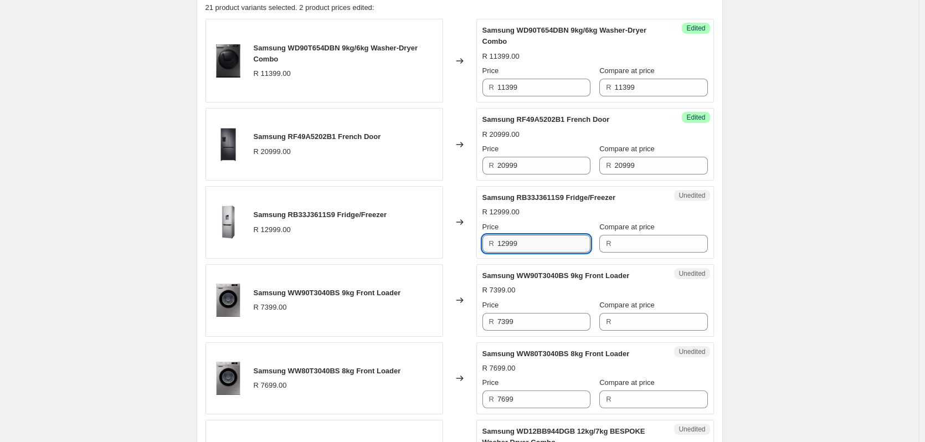
click at [516, 243] on input "12999" at bounding box center [543, 244] width 93 height 18
type input "12999"
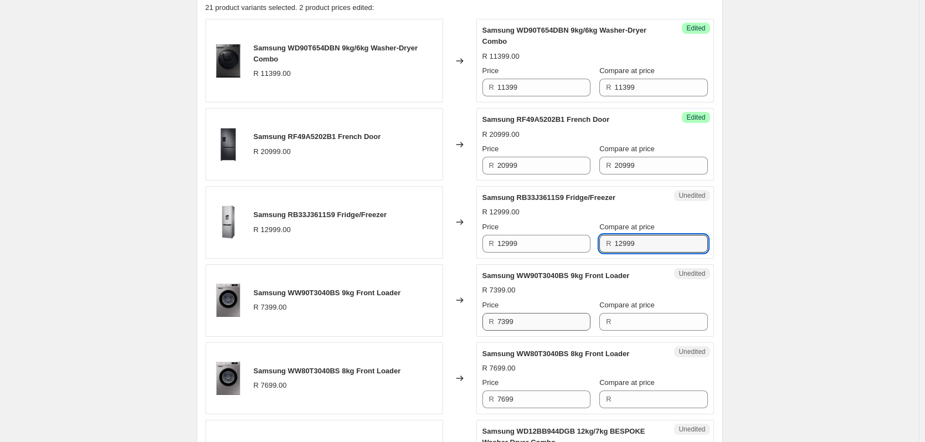
type input "12999"
click at [529, 328] on input "7399" at bounding box center [543, 322] width 93 height 18
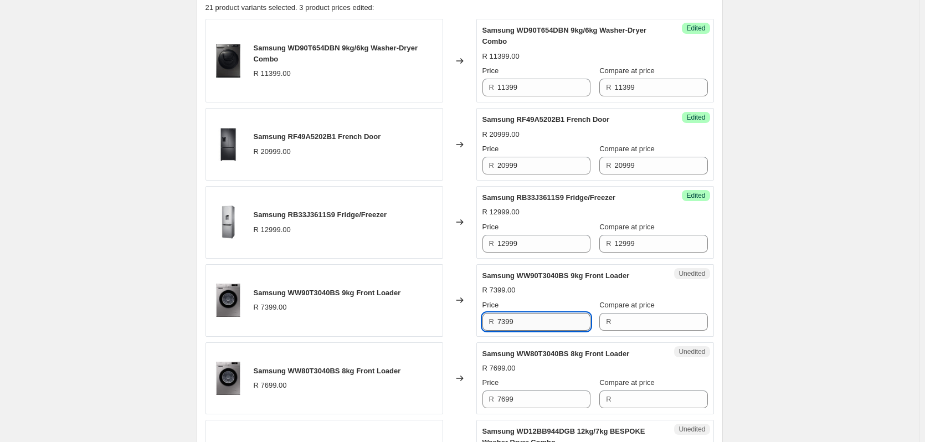
click at [528, 327] on input "7399" at bounding box center [543, 322] width 93 height 18
type input "7399"
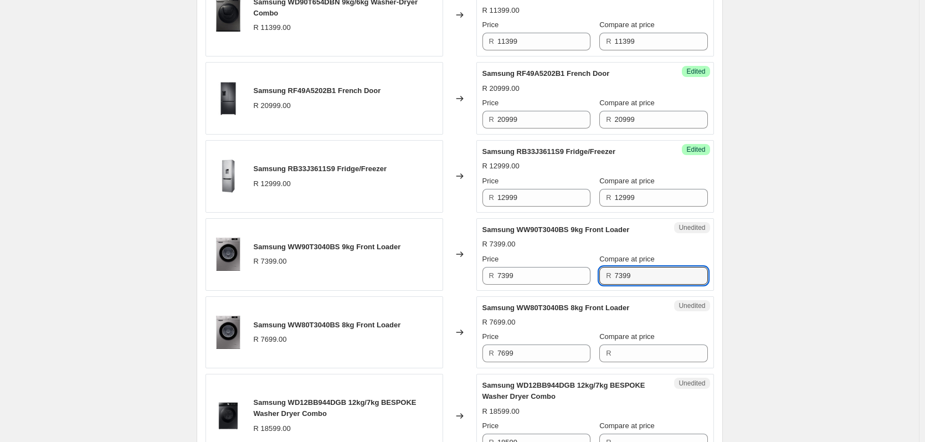
scroll to position [609, 0]
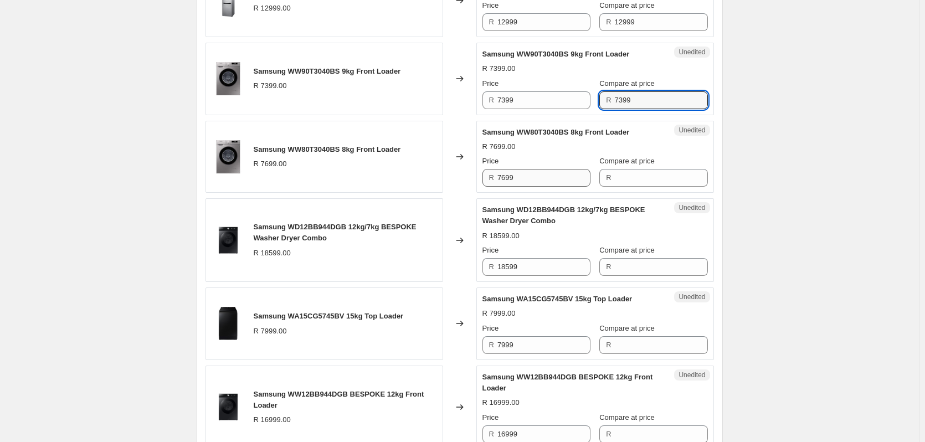
type input "7399"
click at [533, 179] on input "7699" at bounding box center [543, 178] width 93 height 18
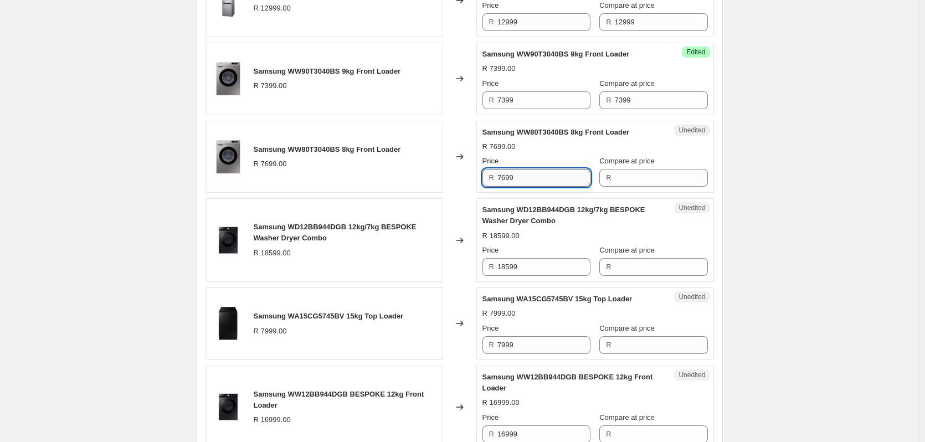
click at [531, 178] on input "7699" at bounding box center [543, 178] width 93 height 18
click at [520, 175] on input "7699" at bounding box center [543, 178] width 93 height 18
type input "7699"
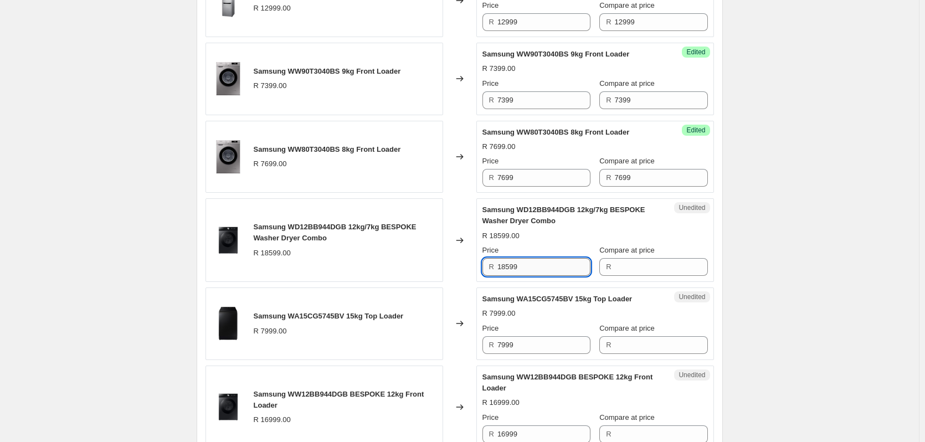
click at [545, 264] on input "18599" at bounding box center [543, 267] width 93 height 18
type input "18599"
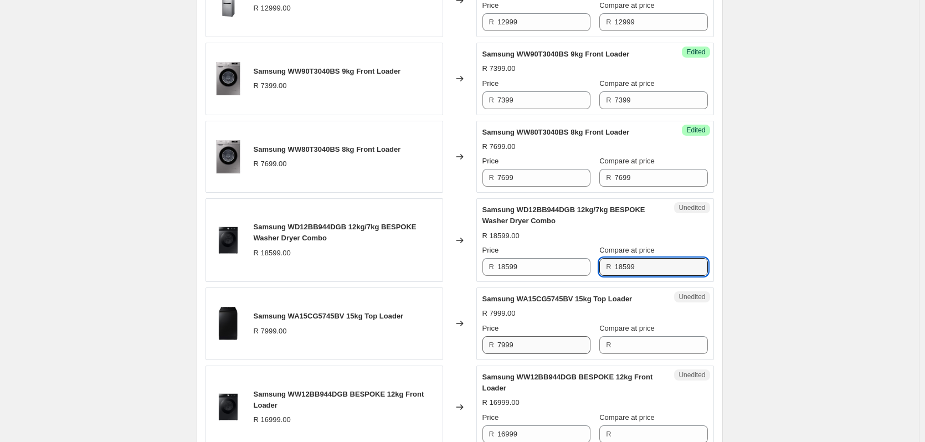
type input "18599"
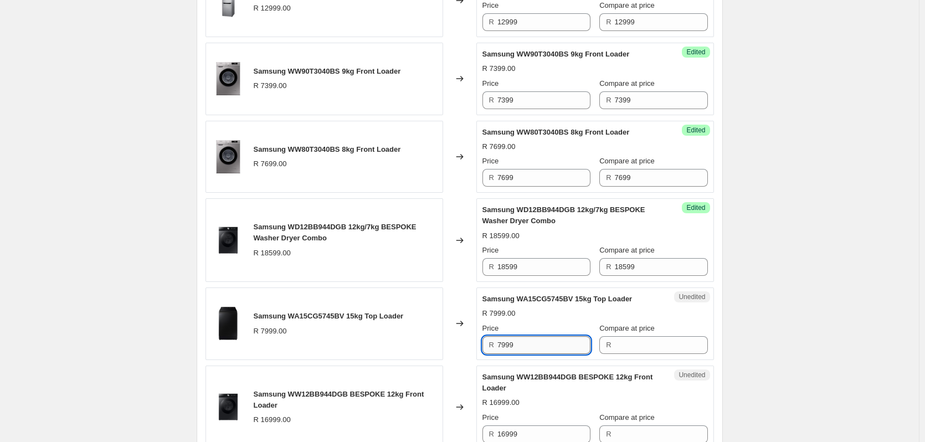
click at [536, 344] on input "7999" at bounding box center [543, 345] width 93 height 18
click at [536, 343] on input "7999" at bounding box center [543, 345] width 93 height 18
click at [532, 339] on input "7999" at bounding box center [543, 345] width 93 height 18
type input "7999"
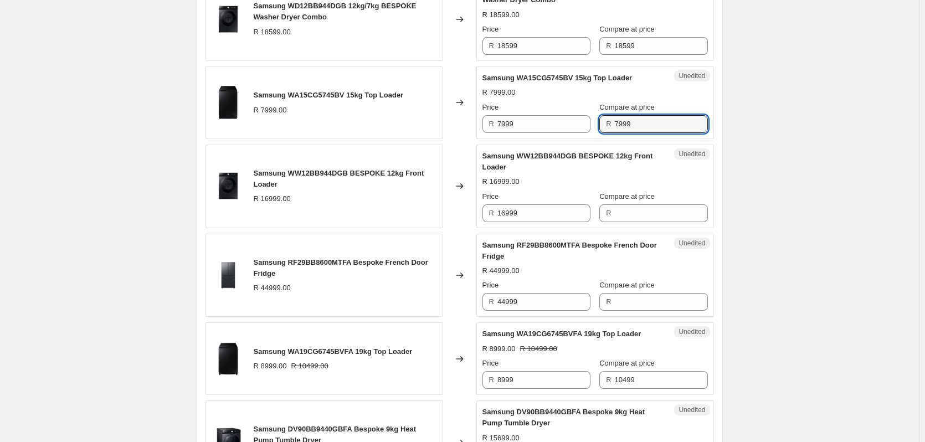
scroll to position [831, 0]
type input "7999"
click at [533, 214] on input "16999" at bounding box center [543, 213] width 93 height 18
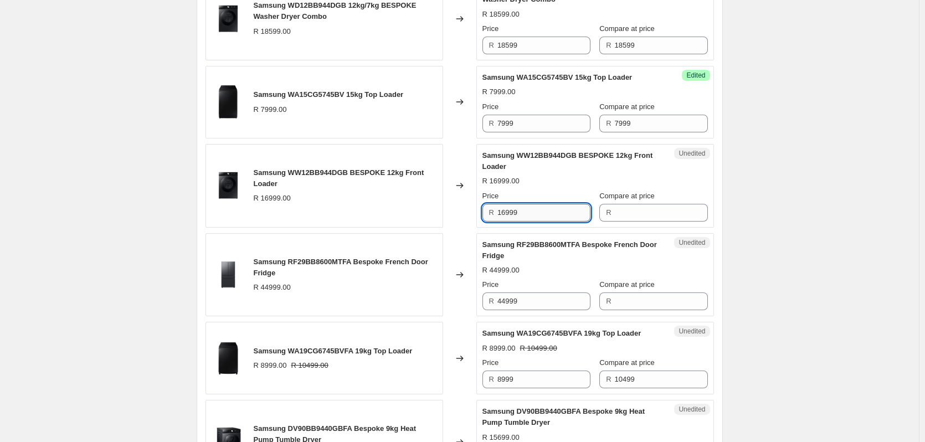
click at [534, 213] on input "16999" at bounding box center [543, 213] width 93 height 18
type input "16999"
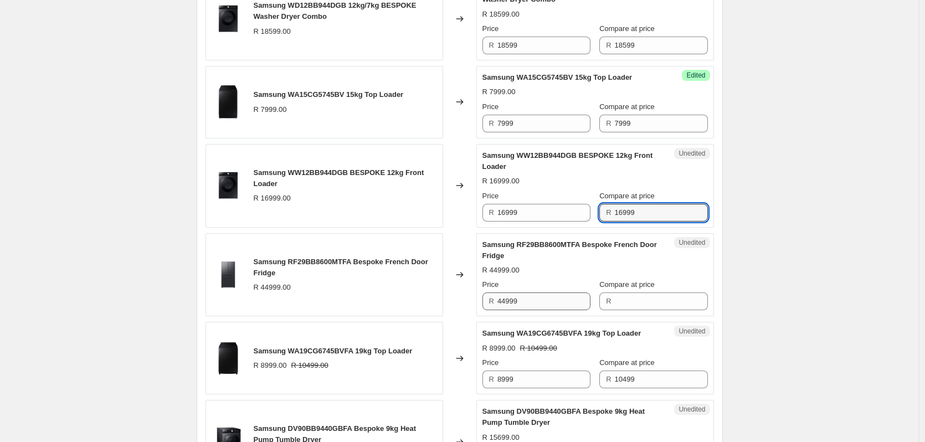
type input "16999"
click at [528, 297] on input "44999" at bounding box center [543, 301] width 93 height 18
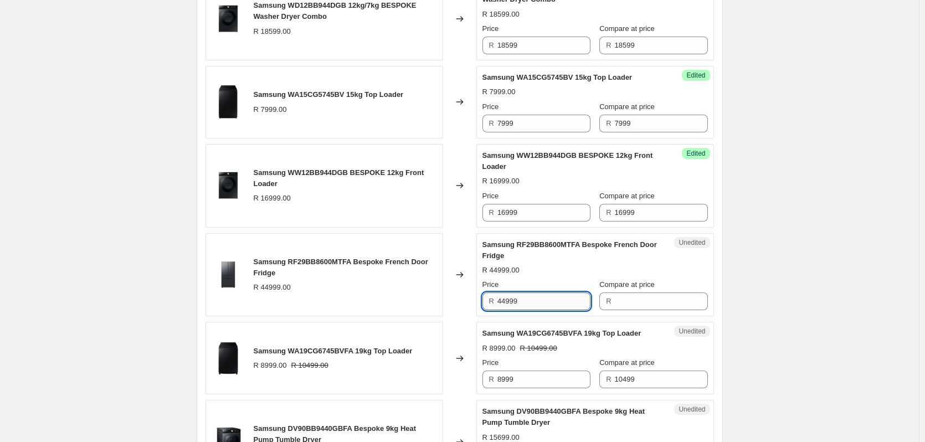
click at [528, 297] on input "44999" at bounding box center [543, 301] width 93 height 18
type input "44999"
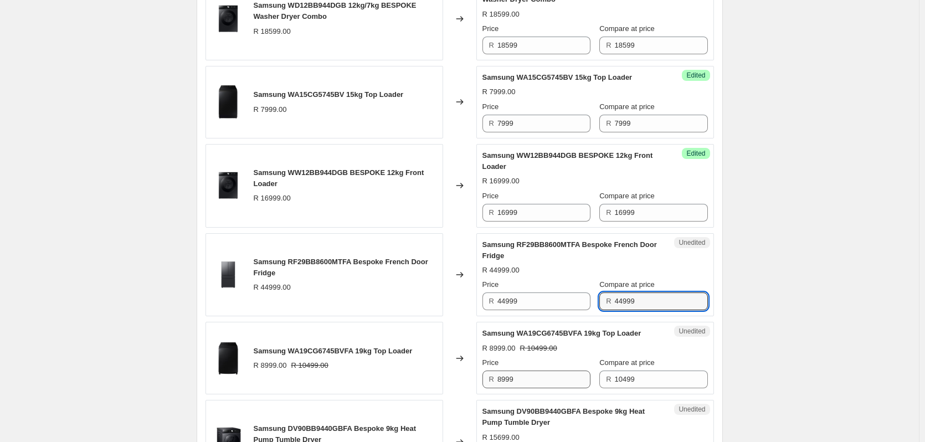
type input "44999"
click at [528, 375] on input "8999" at bounding box center [543, 379] width 93 height 18
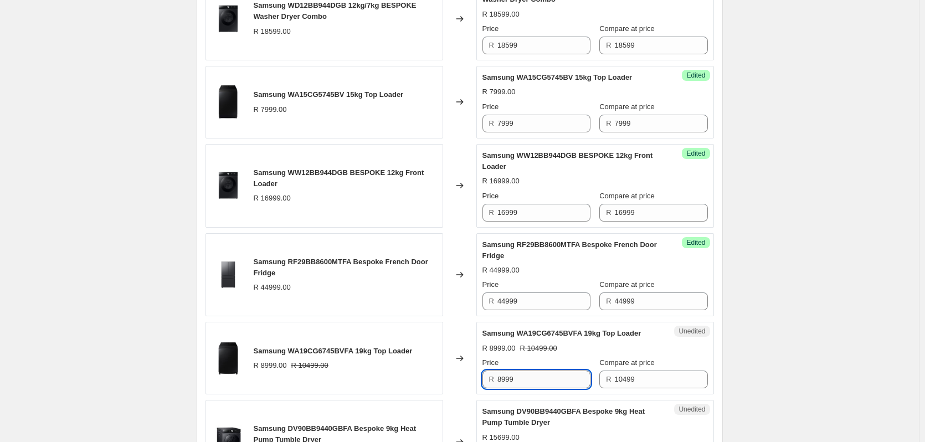
click at [529, 375] on input "8999" at bounding box center [543, 379] width 93 height 18
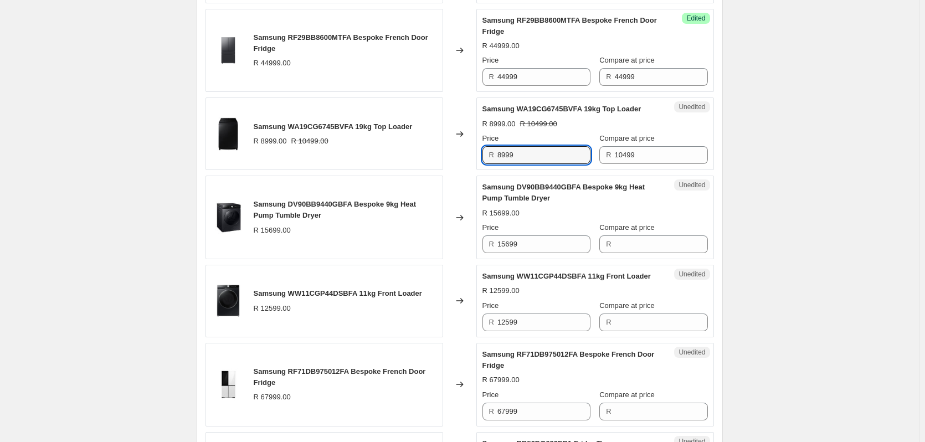
scroll to position [1108, 0]
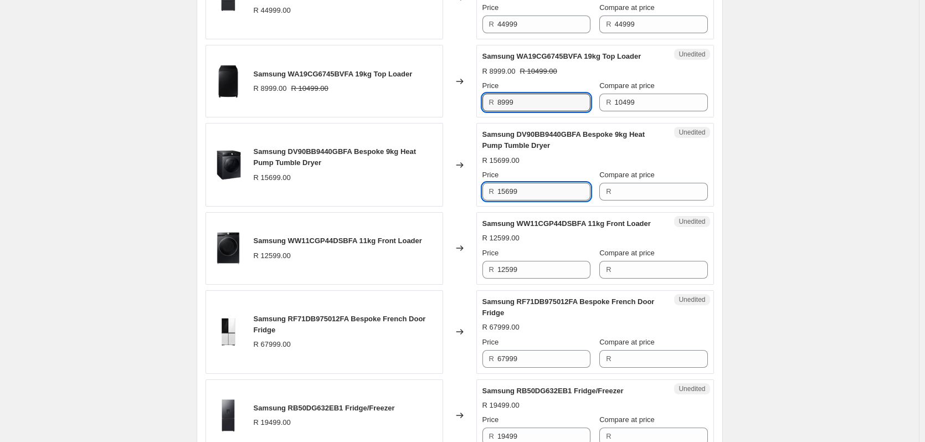
click at [529, 189] on input "15699" at bounding box center [543, 192] width 93 height 18
click at [528, 188] on input "15699" at bounding box center [543, 192] width 93 height 18
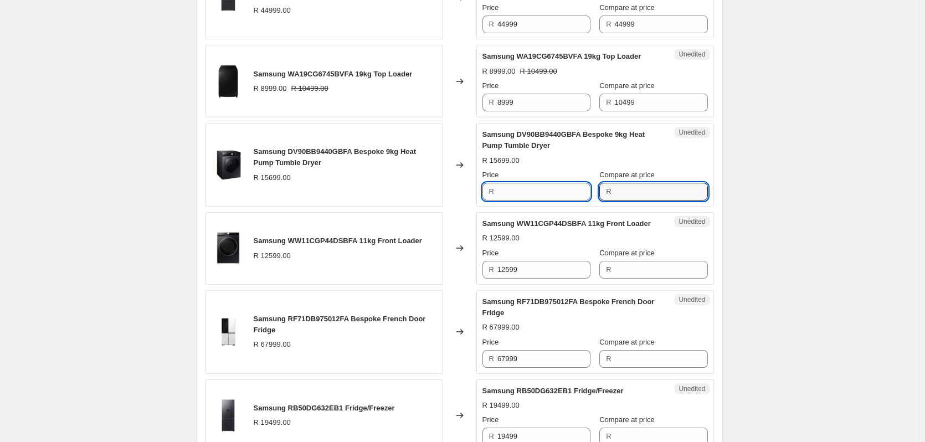
type input "15699"
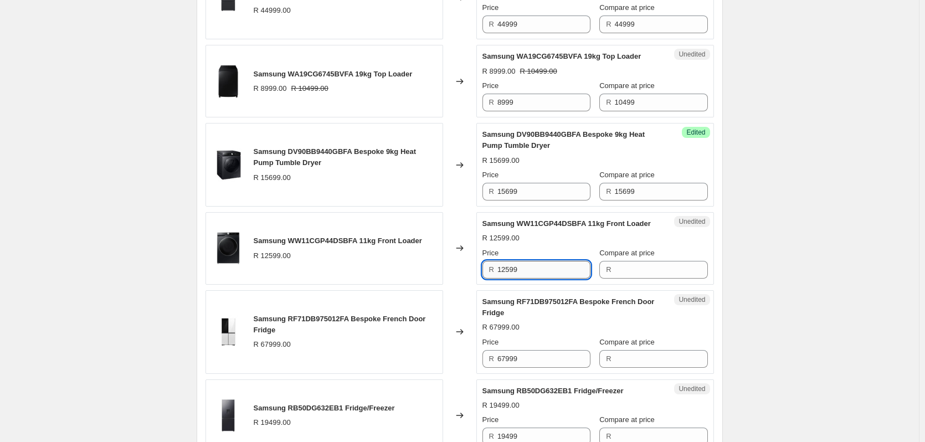
click at [526, 275] on input "12599" at bounding box center [543, 270] width 93 height 18
click at [524, 275] on input "12599" at bounding box center [543, 270] width 93 height 18
click at [509, 279] on input "12599" at bounding box center [543, 270] width 93 height 18
drag, startPoint x: 509, startPoint y: 281, endPoint x: 596, endPoint y: 280, distance: 87.0
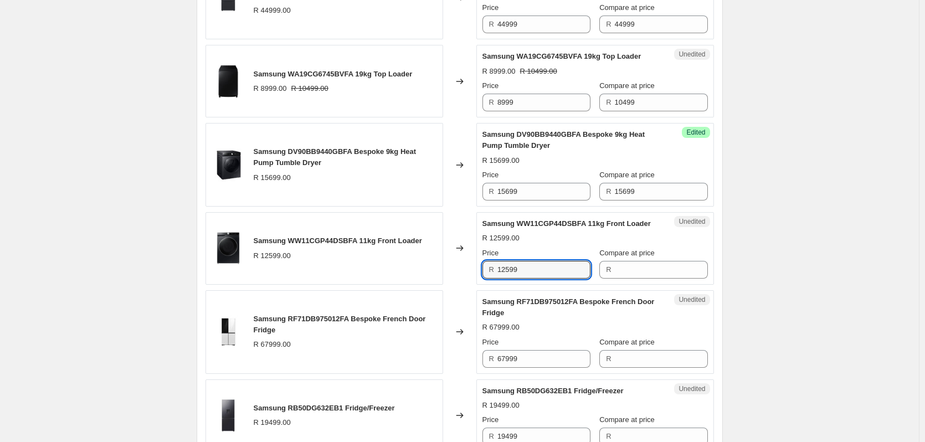
click at [596, 279] on div "Price R 12599 Compare at price R" at bounding box center [594, 263] width 225 height 31
type input "12599"
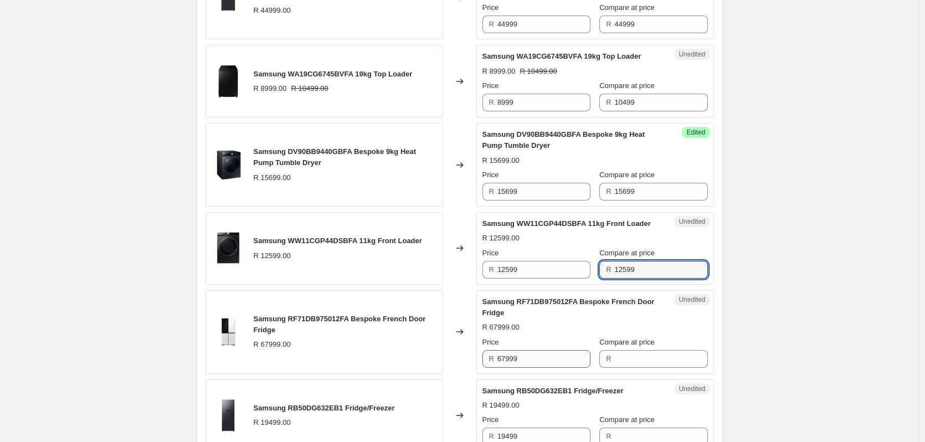
type input "12599"
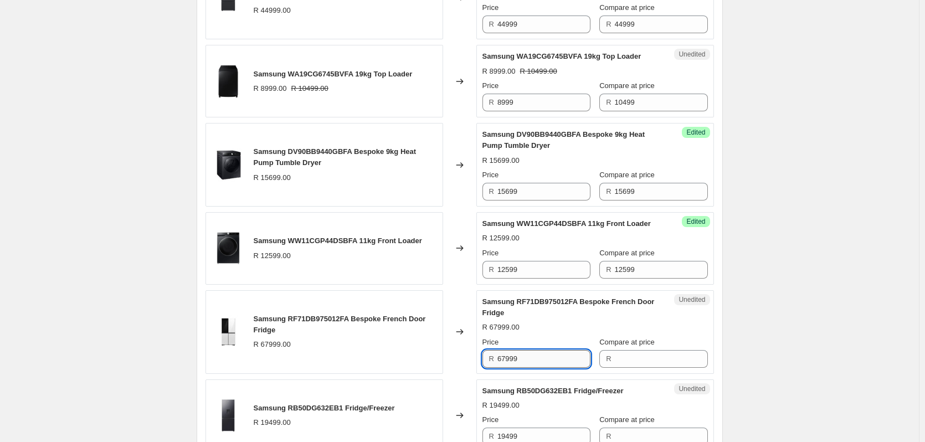
click at [524, 368] on input "67999" at bounding box center [543, 359] width 93 height 18
type input "67999"
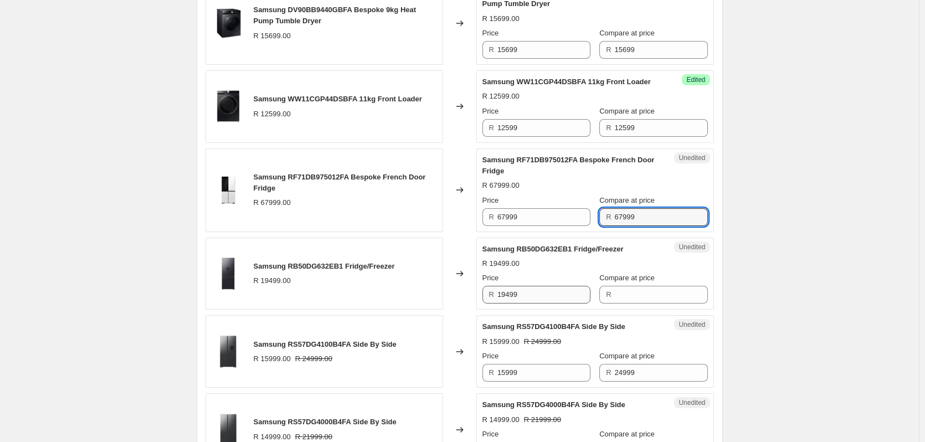
scroll to position [1274, 0]
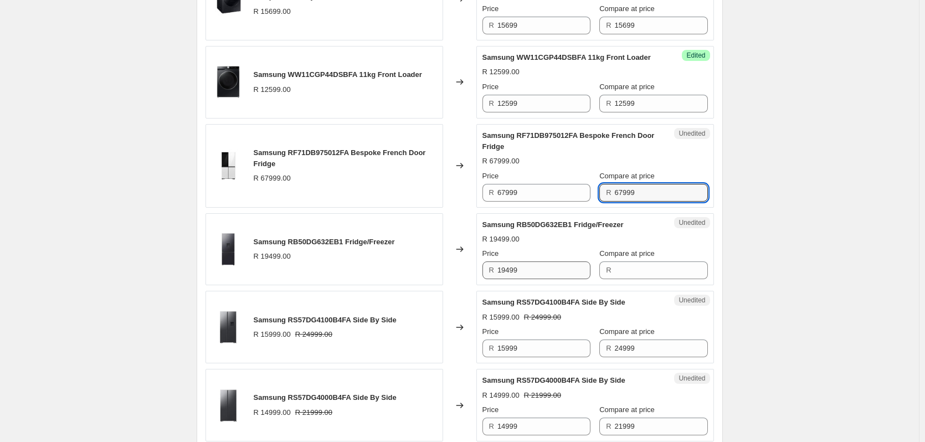
type input "67999"
click at [530, 279] on input "19499" at bounding box center [543, 270] width 93 height 18
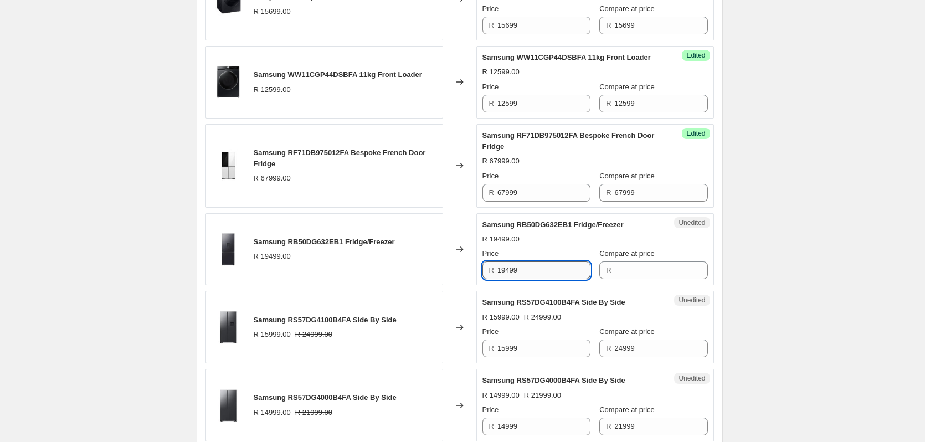
drag, startPoint x: 530, startPoint y: 281, endPoint x: 508, endPoint y: 285, distance: 22.5
click at [529, 279] on input "19499" at bounding box center [543, 270] width 93 height 18
type input "19499"
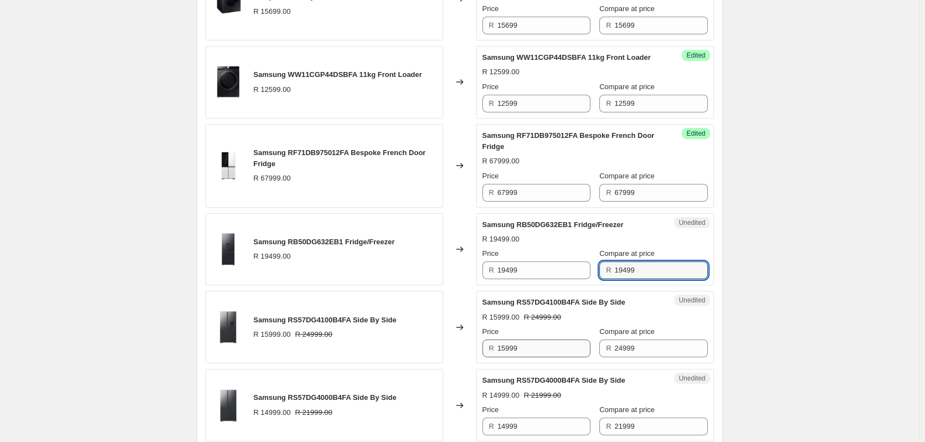
type input "19499"
click at [518, 357] on input "15999" at bounding box center [543, 348] width 93 height 18
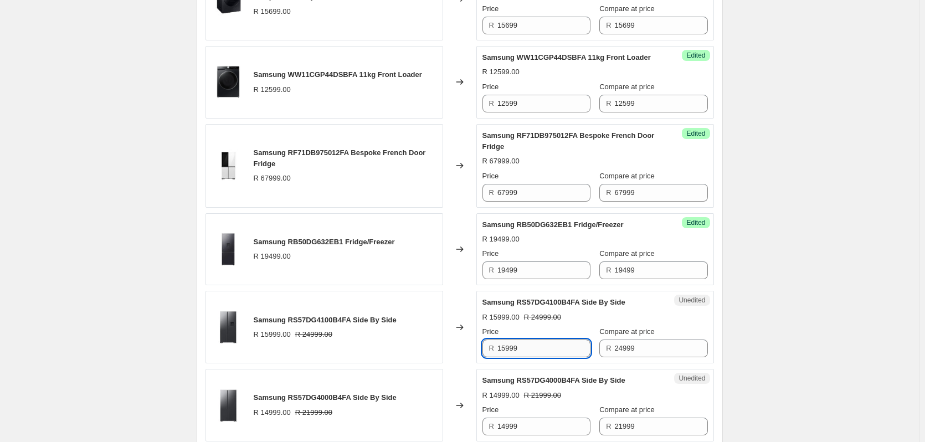
click at [517, 357] on input "15999" at bounding box center [543, 348] width 93 height 18
click at [516, 356] on input "15999" at bounding box center [543, 348] width 93 height 18
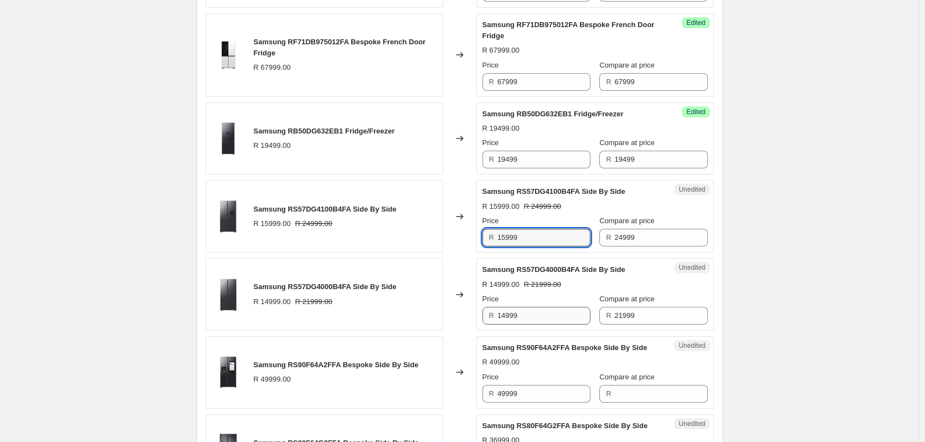
scroll to position [1495, 0]
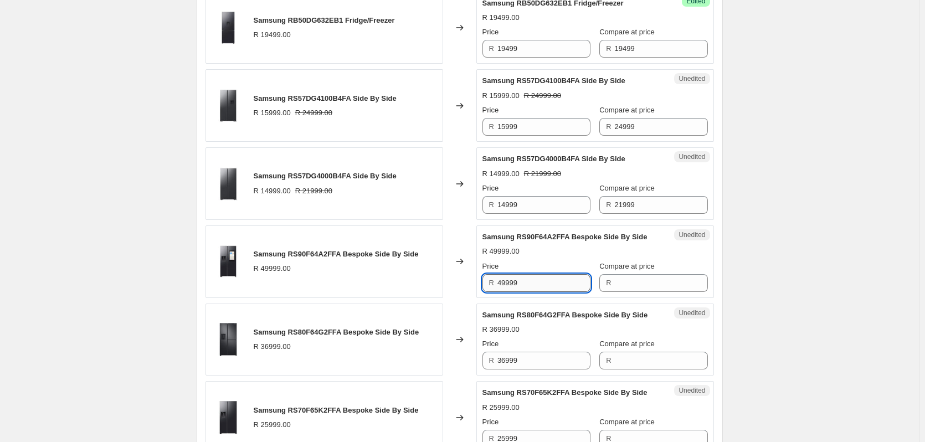
click at [532, 292] on input "49999" at bounding box center [543, 283] width 93 height 18
type input "49999"
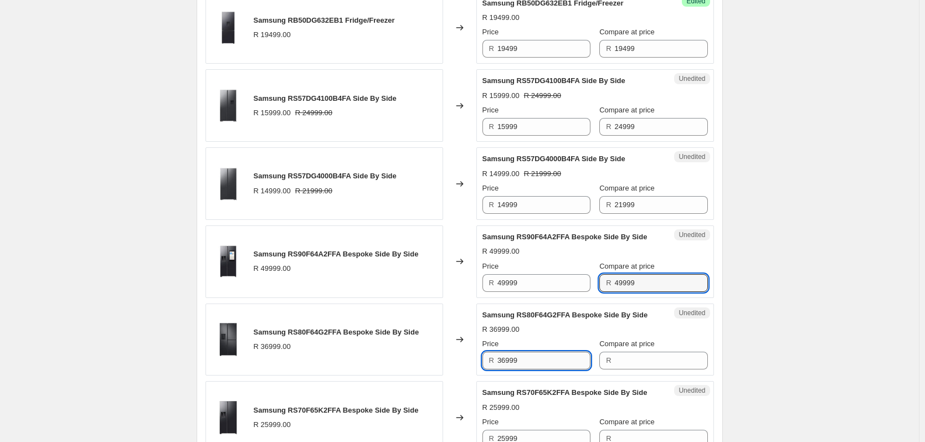
click at [527, 369] on input "36999" at bounding box center [543, 361] width 93 height 18
type input "36999"
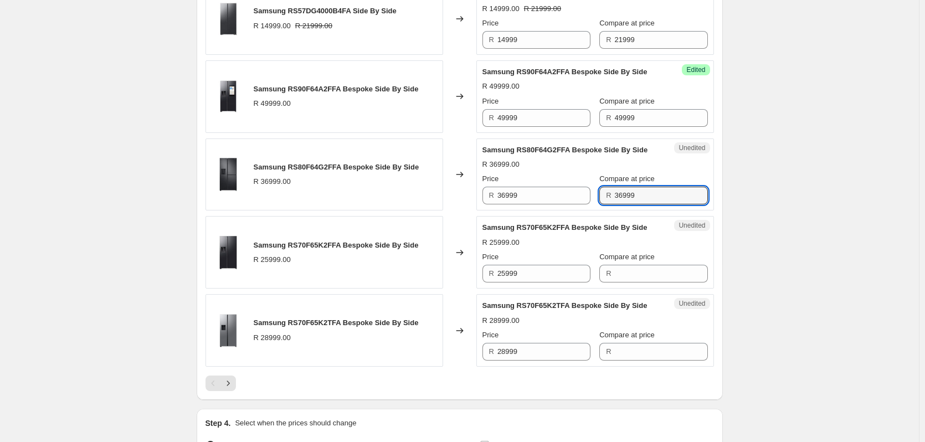
scroll to position [1661, 0]
type input "36999"
click at [534, 281] on input "25999" at bounding box center [543, 273] width 93 height 18
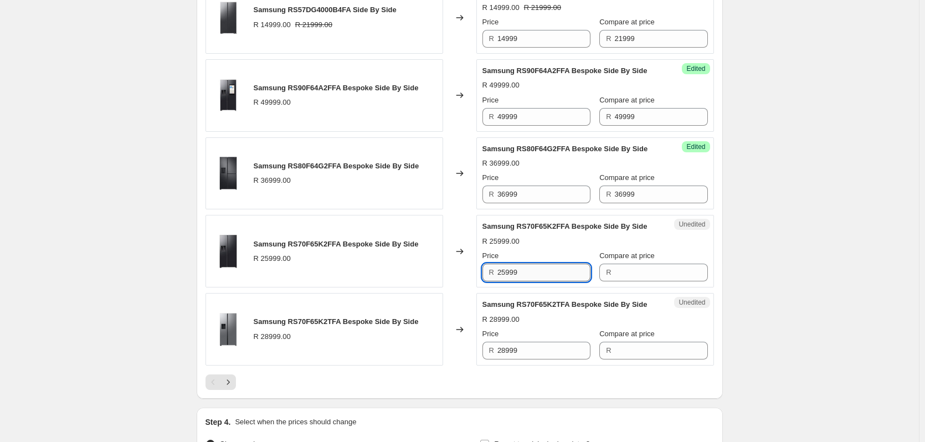
click at [533, 280] on input "25999" at bounding box center [543, 273] width 93 height 18
click at [532, 280] on input "25999" at bounding box center [543, 273] width 93 height 18
click at [531, 280] on input "25999" at bounding box center [543, 273] width 93 height 18
click at [526, 280] on input "25999" at bounding box center [543, 273] width 93 height 18
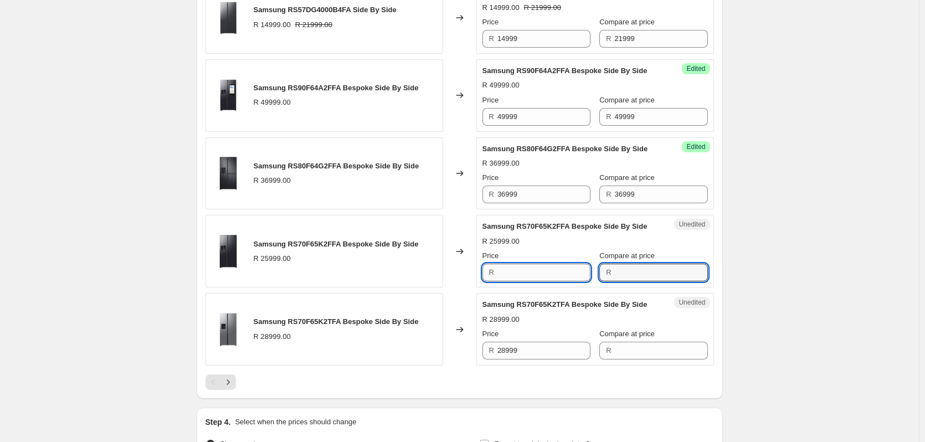
type input "25999"
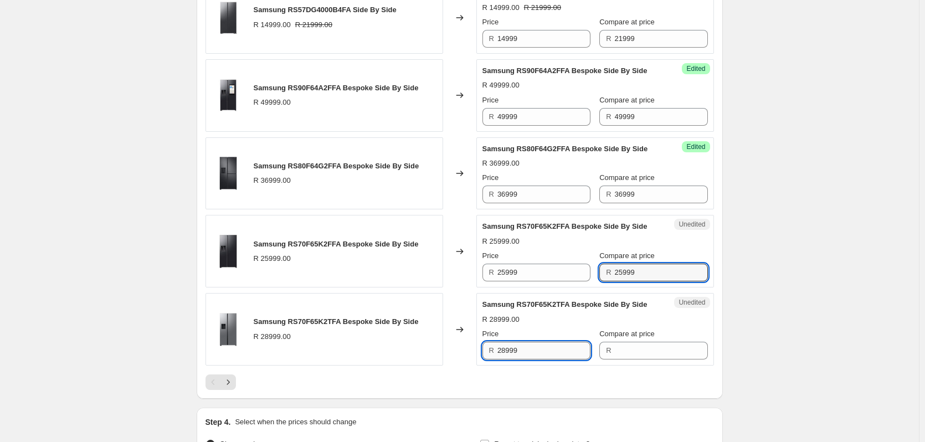
click at [538, 359] on input "28999" at bounding box center [543, 351] width 93 height 18
click at [537, 359] on input "28999" at bounding box center [543, 351] width 93 height 18
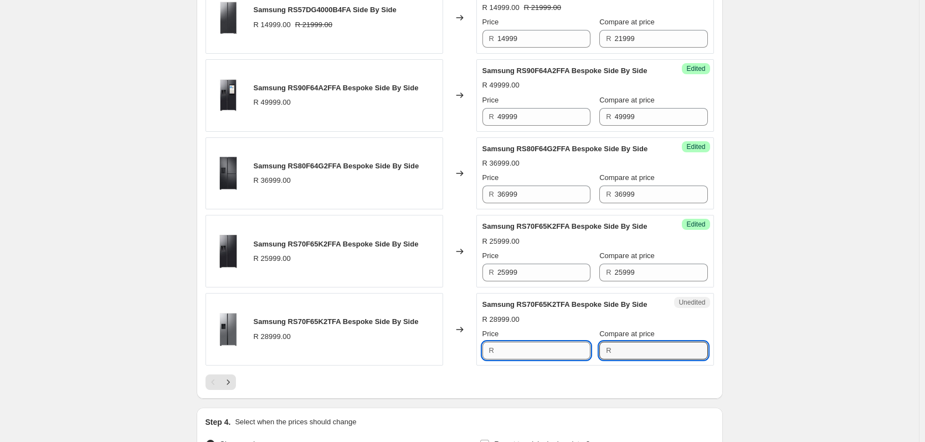
type input "28999"
click at [231, 388] on icon "Next" at bounding box center [228, 382] width 11 height 11
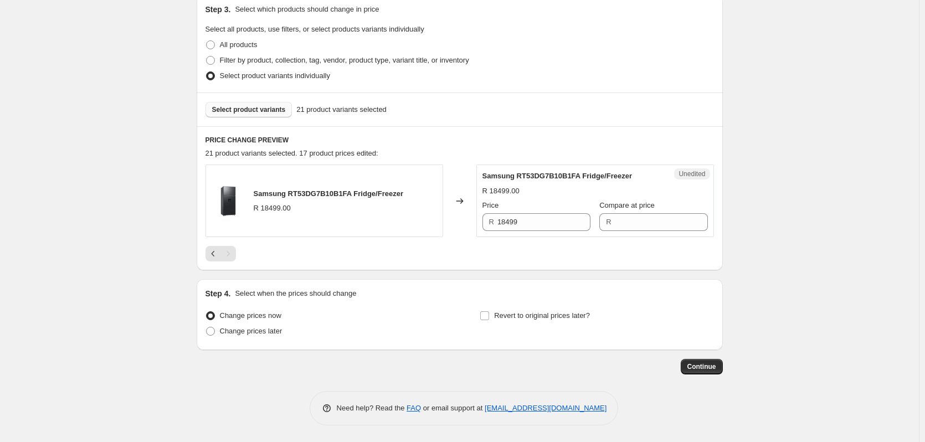
scroll to position [242, 0]
click at [532, 223] on input "18499" at bounding box center [543, 222] width 93 height 18
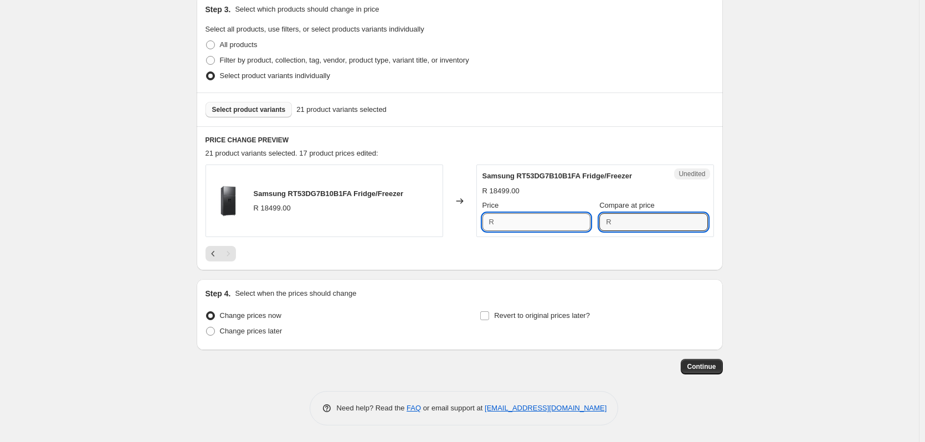
type input "18499"
click at [528, 224] on input "18499" at bounding box center [543, 222] width 93 height 18
type input "16999"
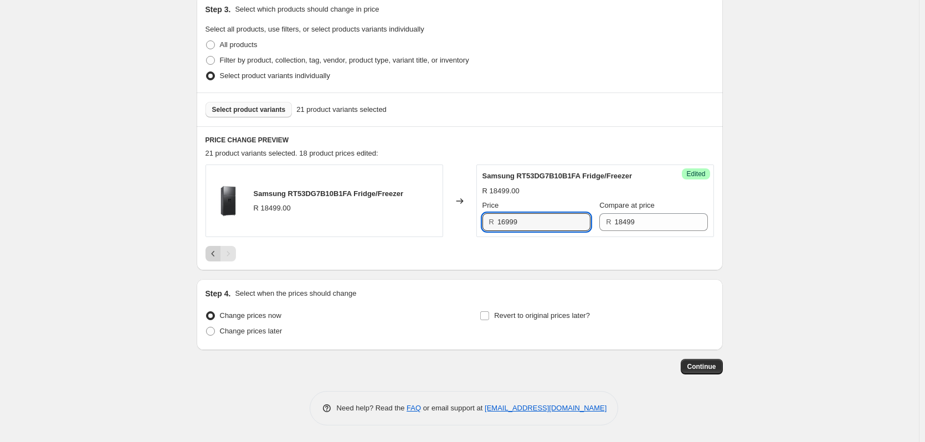
click at [217, 251] on icon "Previous" at bounding box center [213, 253] width 11 height 11
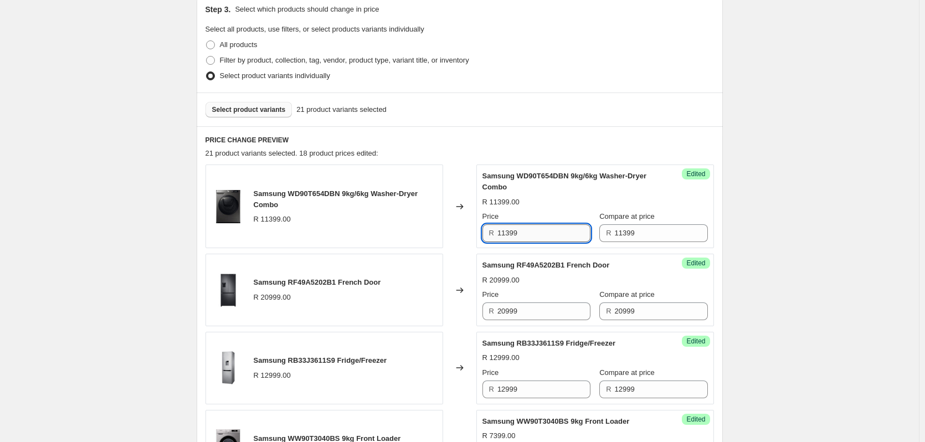
click at [531, 234] on input "11399" at bounding box center [543, 233] width 93 height 18
click at [531, 233] on input "11399" at bounding box center [543, 233] width 93 height 18
type input "10999"
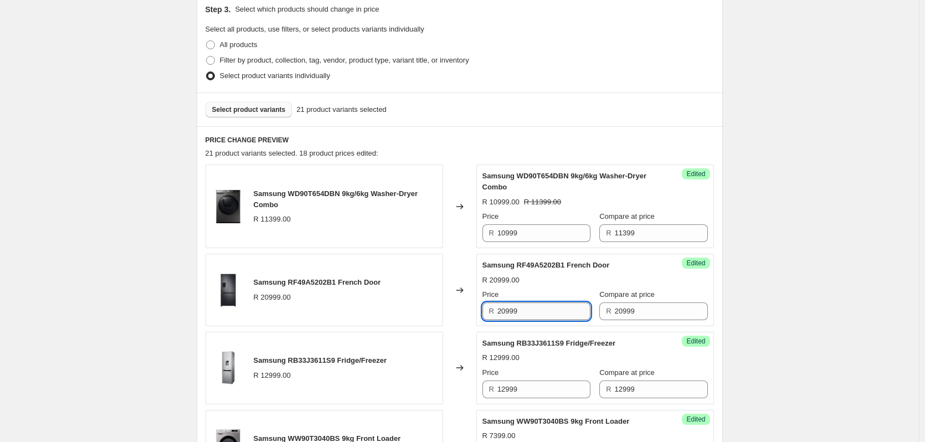
click at [544, 310] on input "20999" at bounding box center [543, 311] width 93 height 18
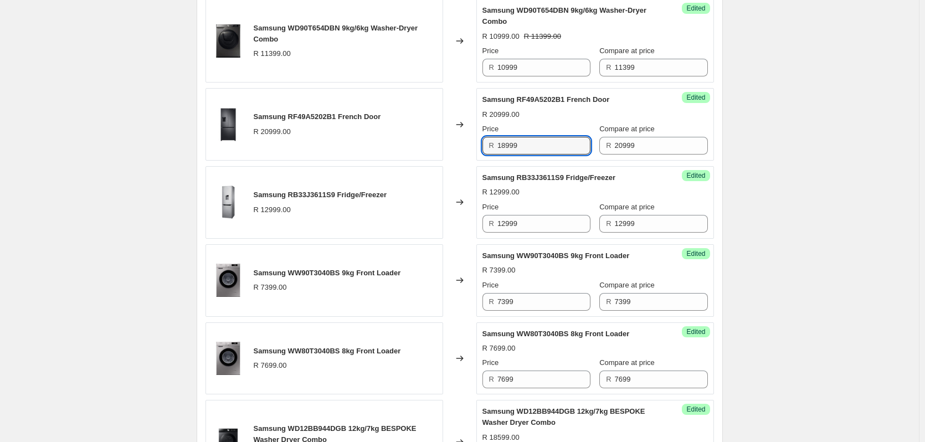
scroll to position [408, 0]
type input "18999"
click at [534, 223] on input "12999" at bounding box center [543, 223] width 93 height 18
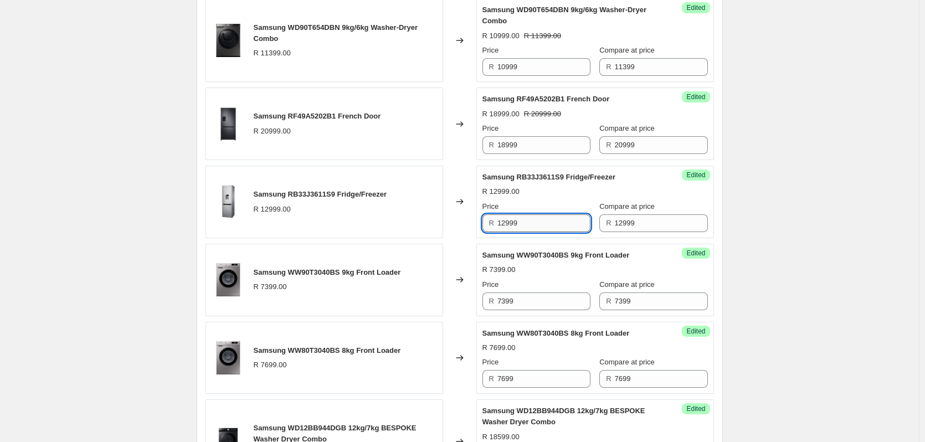
click at [534, 223] on input "12999" at bounding box center [543, 223] width 93 height 18
type input "10999"
click at [529, 305] on input "7399" at bounding box center [543, 301] width 93 height 18
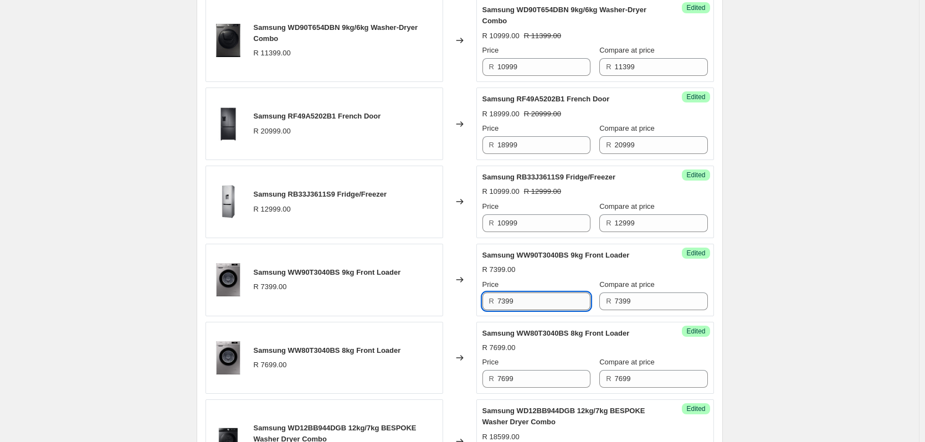
click at [529, 305] on input "7399" at bounding box center [543, 301] width 93 height 18
type input "6999"
click at [529, 379] on input "7699" at bounding box center [543, 379] width 93 height 18
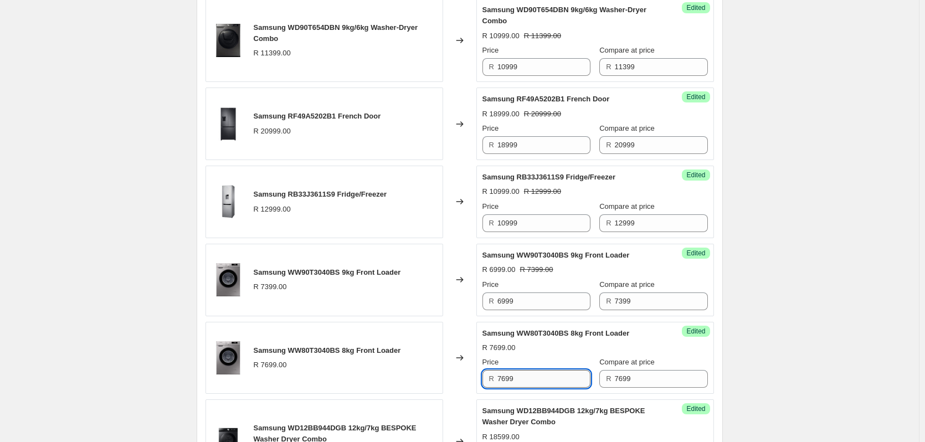
click at [529, 379] on input "7699" at bounding box center [543, 379] width 93 height 18
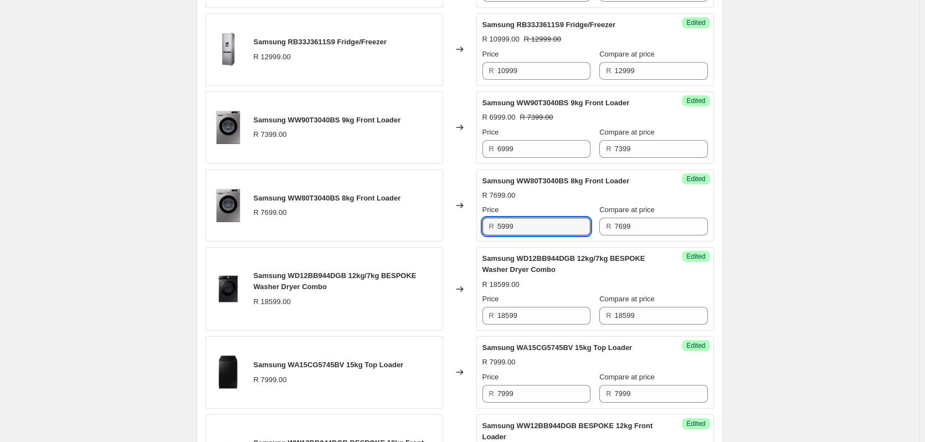
scroll to position [574, 0]
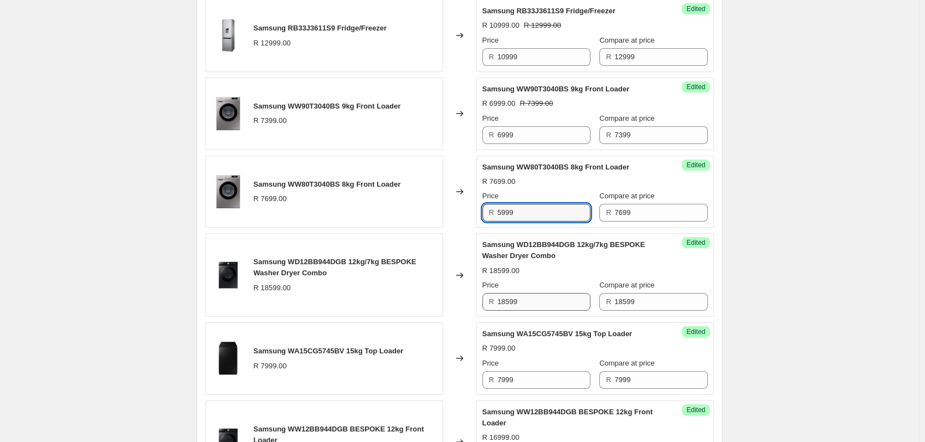
type input "5999"
click at [531, 300] on input "18599" at bounding box center [543, 302] width 93 height 18
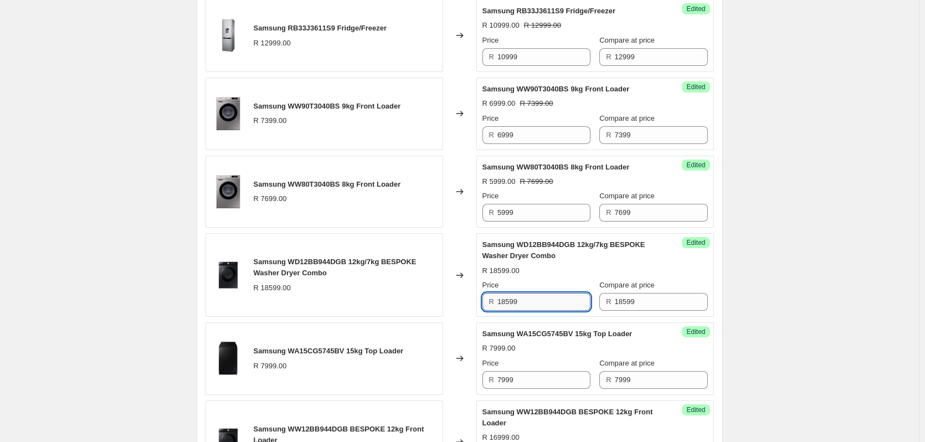
click at [531, 300] on input "18599" at bounding box center [543, 302] width 93 height 18
type input "15999"
click at [537, 375] on input "7999" at bounding box center [543, 380] width 93 height 18
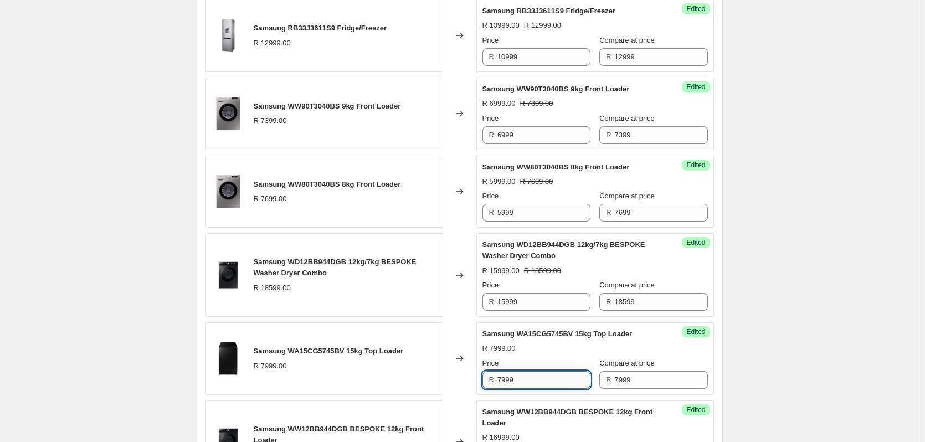
click at [537, 375] on input "7999" at bounding box center [543, 380] width 93 height 18
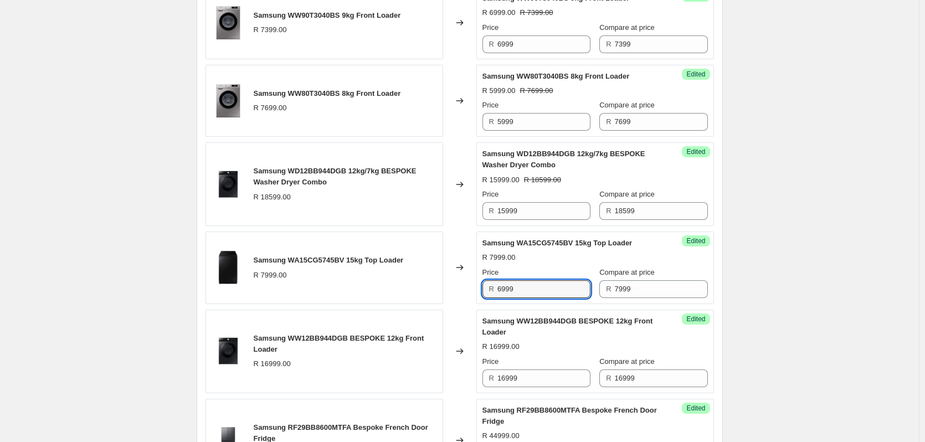
scroll to position [685, 0]
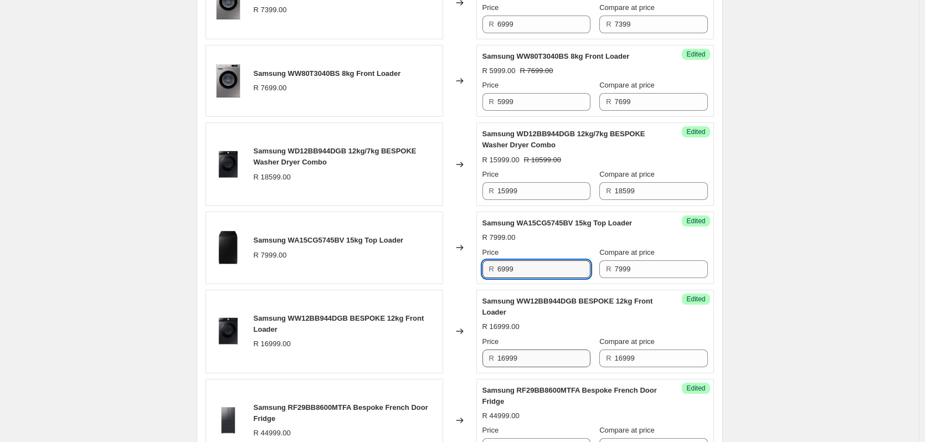
type input "6999"
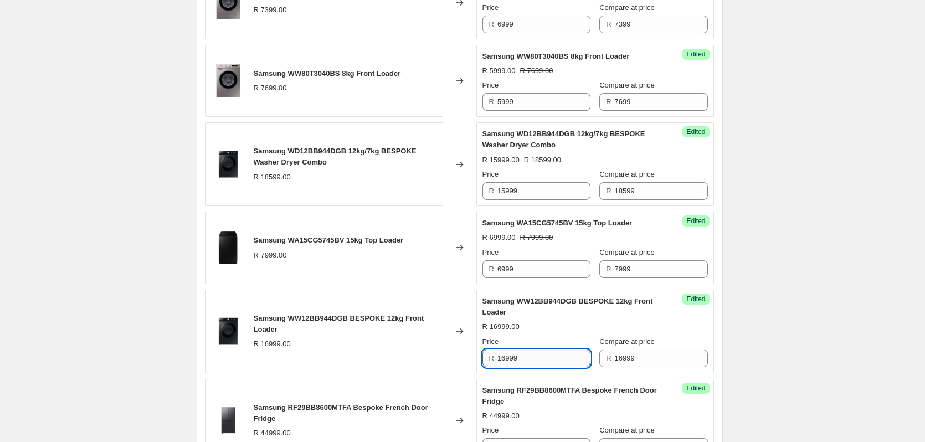
click at [535, 351] on input "16999" at bounding box center [543, 358] width 93 height 18
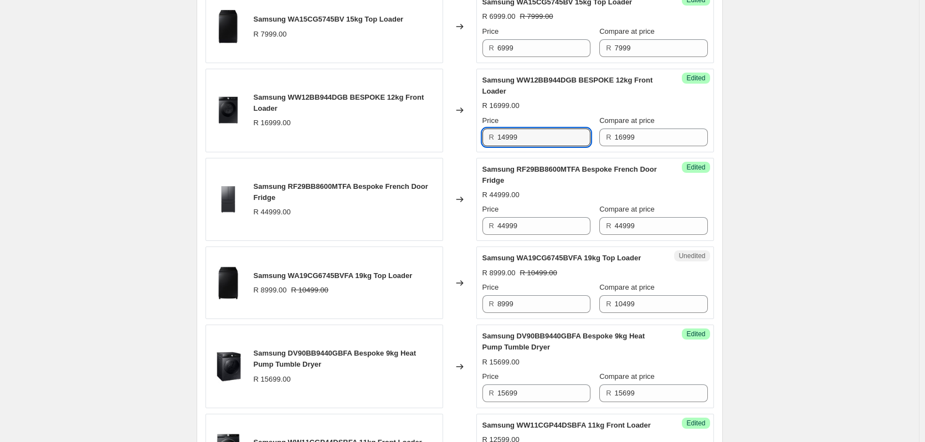
scroll to position [907, 0]
type input "14999"
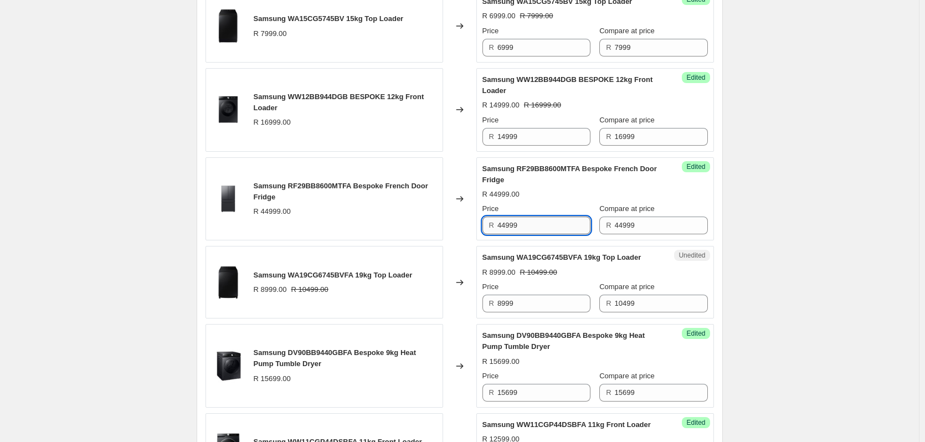
click at [530, 219] on input "44999" at bounding box center [543, 226] width 93 height 18
type input "39999"
click at [533, 300] on input "8999" at bounding box center [543, 304] width 93 height 18
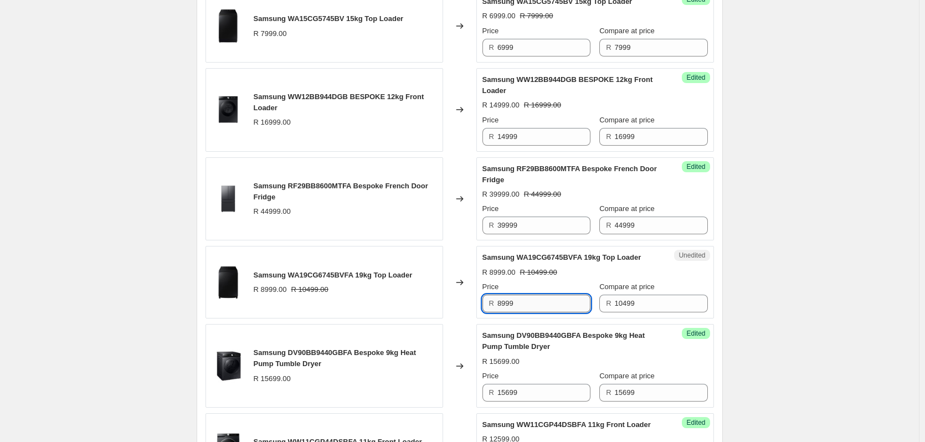
click at [533, 300] on input "8999" at bounding box center [543, 304] width 93 height 18
type input "8999"
click at [548, 390] on input "15699" at bounding box center [543, 393] width 93 height 18
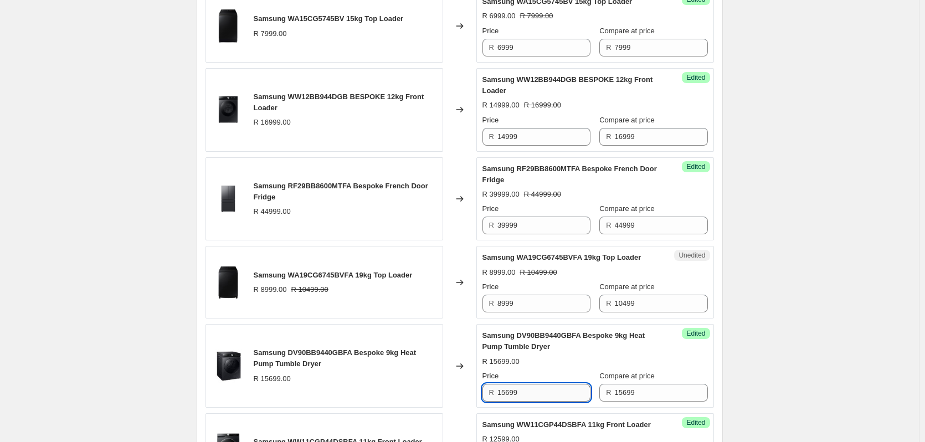
click at [548, 390] on input "15699" at bounding box center [543, 393] width 93 height 18
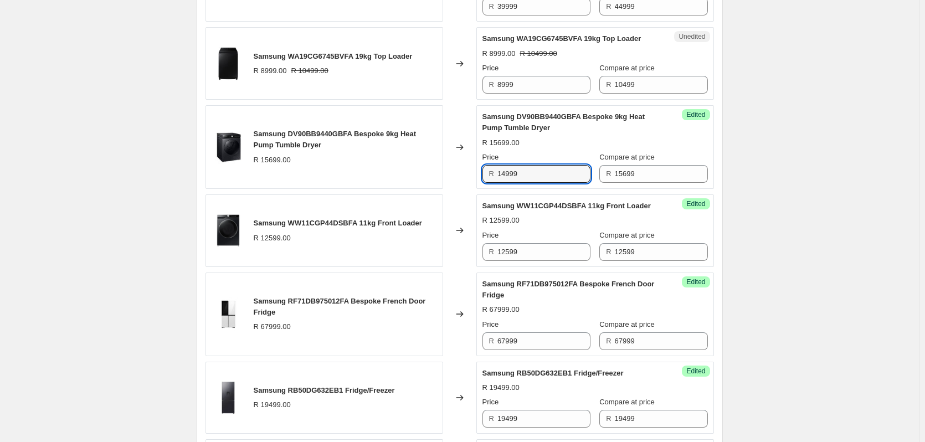
scroll to position [1183, 0]
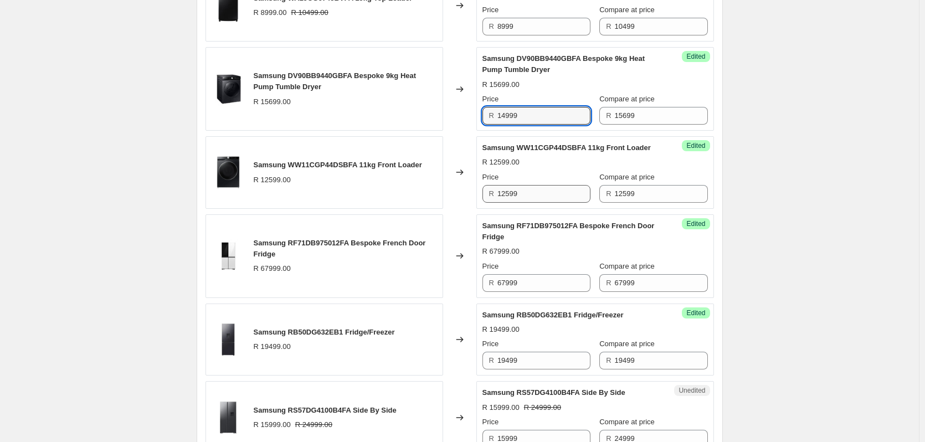
type input "14999"
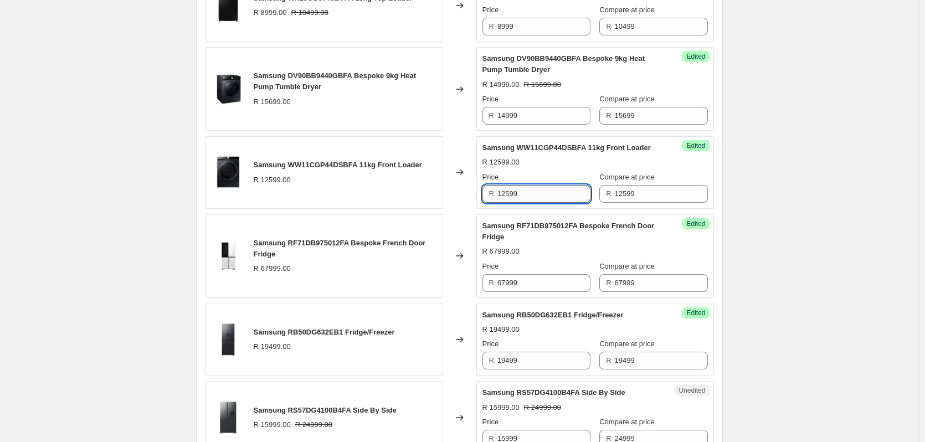
click at [527, 203] on input "12599" at bounding box center [543, 194] width 93 height 18
type input "10999"
click at [530, 292] on input "67999" at bounding box center [543, 283] width 93 height 18
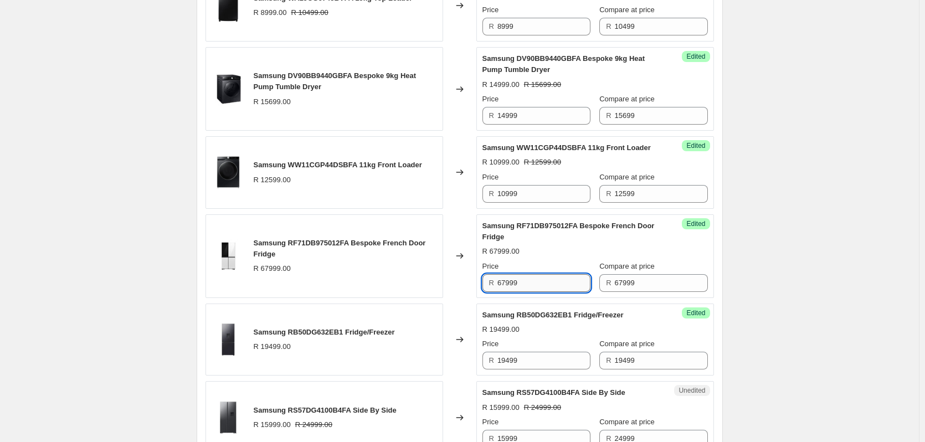
click at [530, 292] on input "67999" at bounding box center [543, 283] width 93 height 18
type input "59999"
click at [525, 369] on input "19499" at bounding box center [543, 361] width 93 height 18
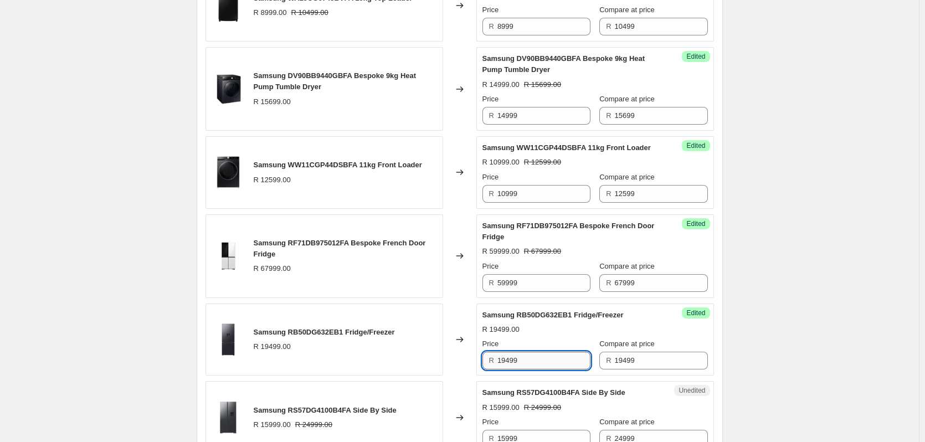
click at [526, 369] on input "19499" at bounding box center [543, 361] width 93 height 18
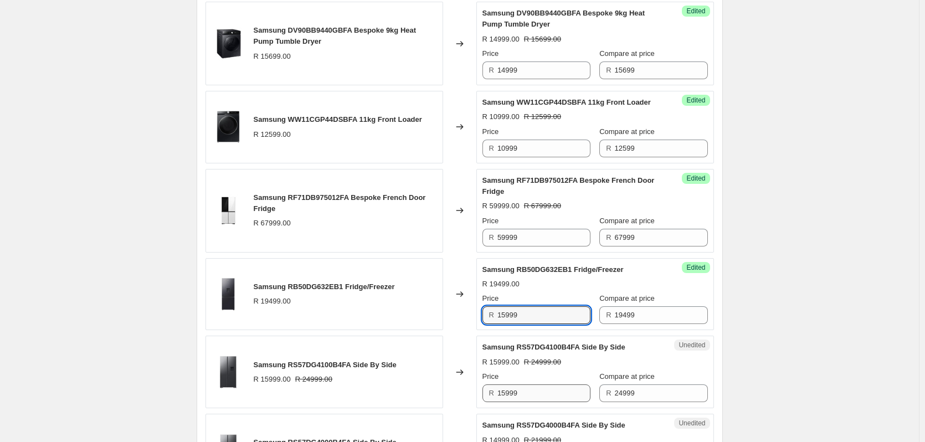
scroll to position [1294, 0]
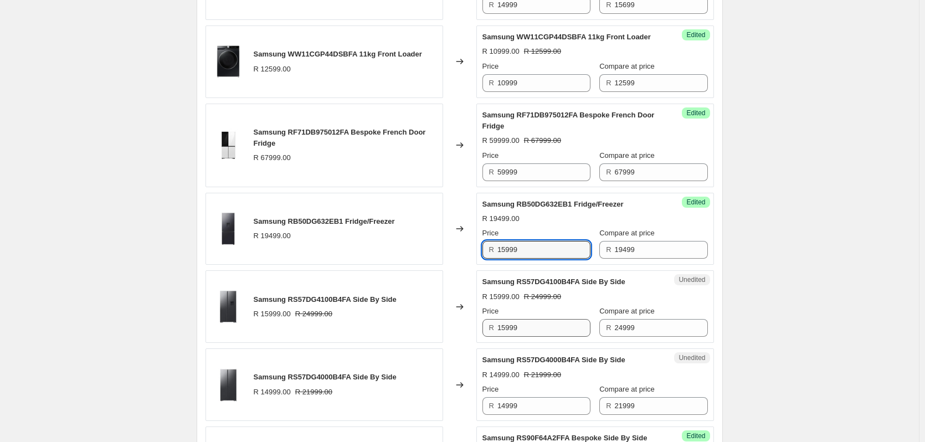
type input "15999"
click at [523, 337] on input "15999" at bounding box center [543, 328] width 93 height 18
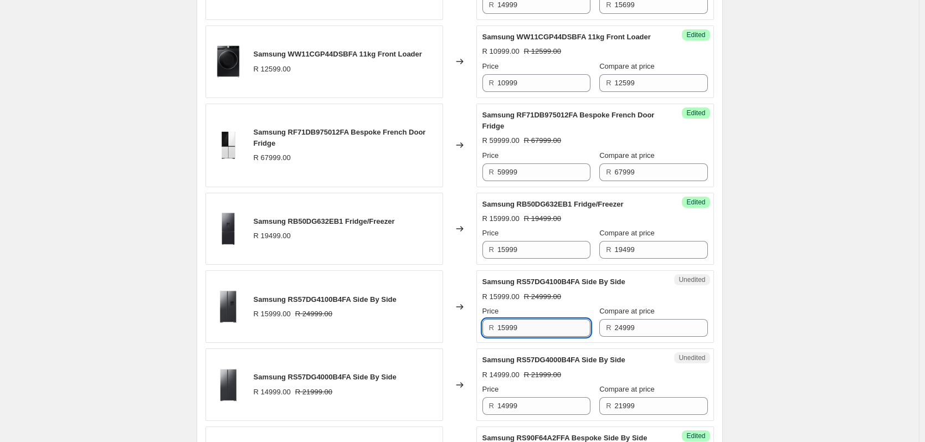
click at [524, 337] on input "15999" at bounding box center [543, 328] width 93 height 18
type input "15999"
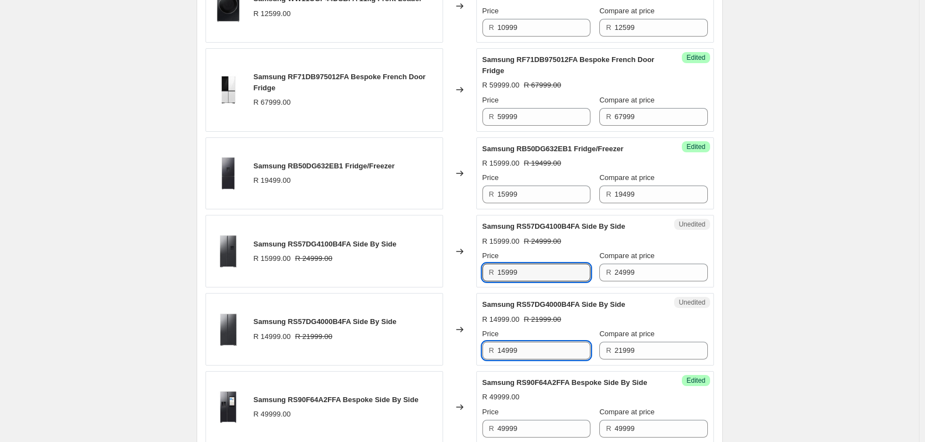
click at [526, 359] on input "14999" at bounding box center [543, 351] width 93 height 18
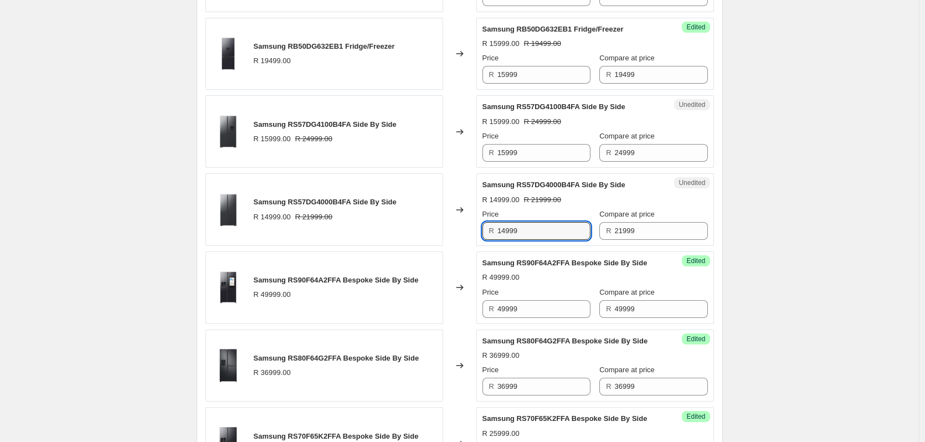
scroll to position [1516, 0]
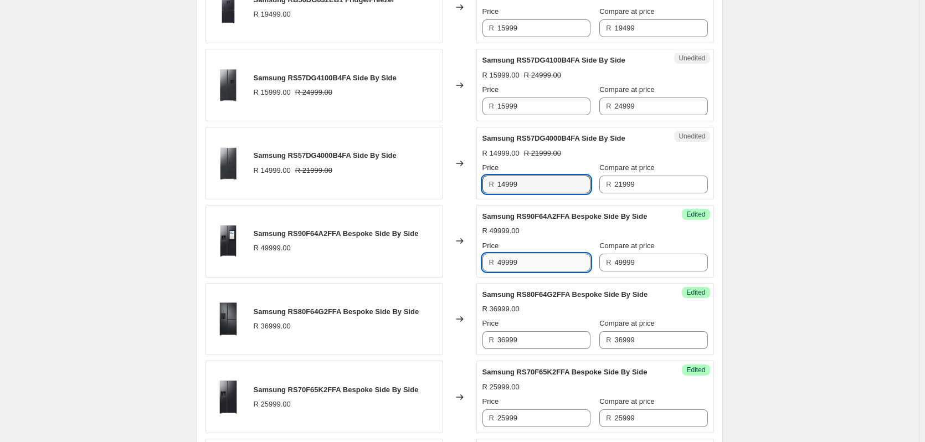
click at [531, 271] on input "49999" at bounding box center [543, 263] width 93 height 18
click at [532, 271] on input "49999" at bounding box center [543, 263] width 93 height 18
type input "42999"
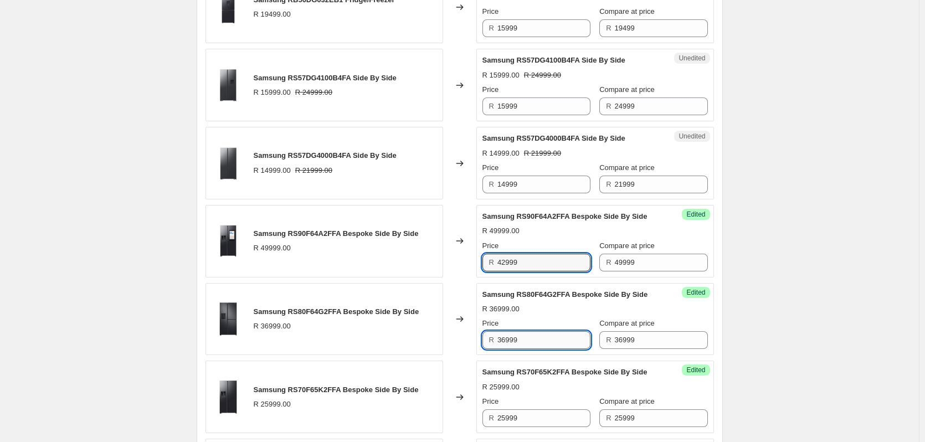
click at [535, 349] on input "36999" at bounding box center [543, 340] width 93 height 18
type input "29999"
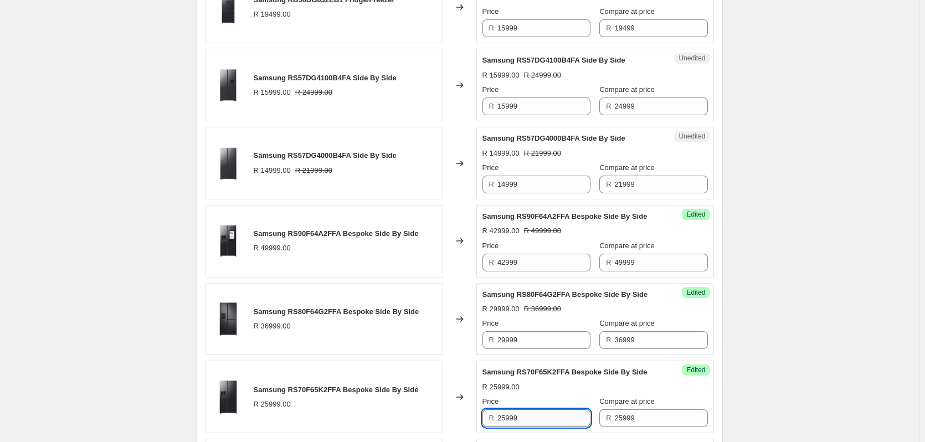
click at [530, 421] on input "25999" at bounding box center [543, 418] width 93 height 18
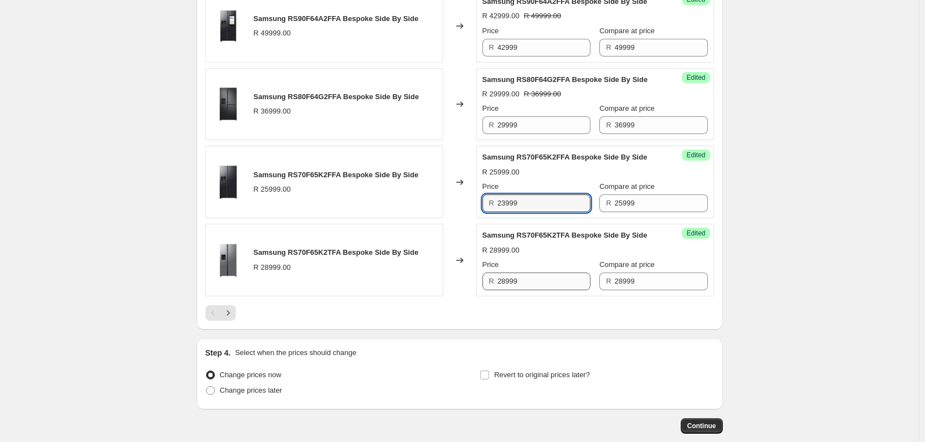
scroll to position [1793, 0]
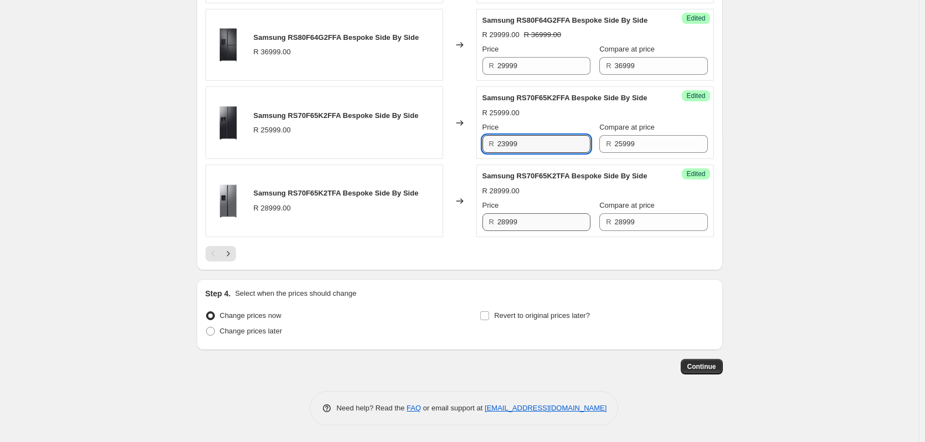
type input "23999"
click at [540, 229] on input "28999" at bounding box center [543, 222] width 93 height 18
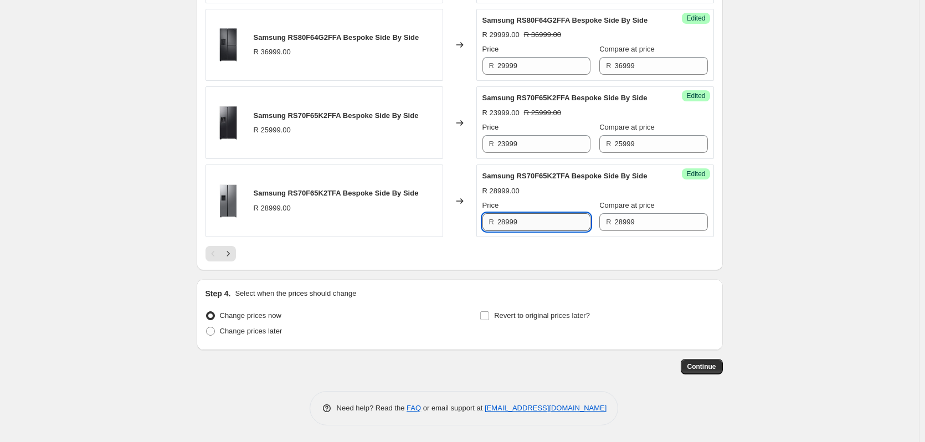
click at [540, 229] on input "28999" at bounding box center [543, 222] width 93 height 18
type input "22999"
click at [486, 320] on input "Revert to original prices later?" at bounding box center [484, 315] width 9 height 9
checkbox input "true"
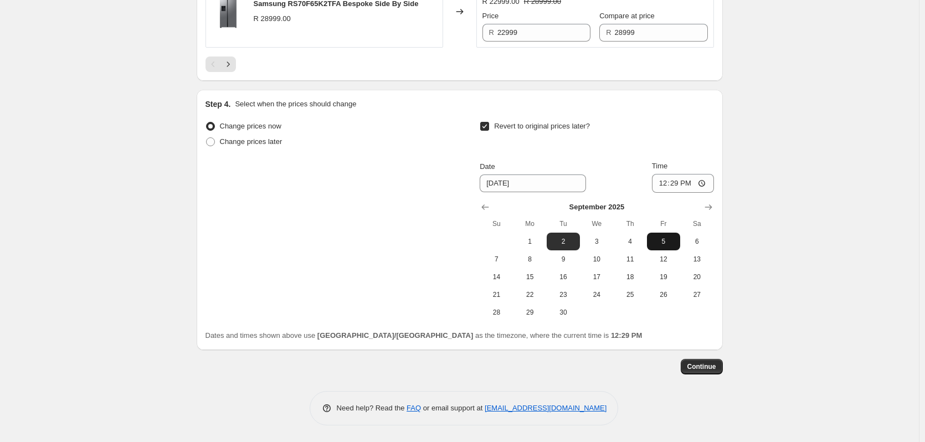
scroll to position [1990, 0]
click at [709, 209] on icon "Show next month, October 2025" at bounding box center [708, 207] width 11 height 11
click at [596, 310] on span "29" at bounding box center [596, 312] width 24 height 9
type input "10/29/2025"
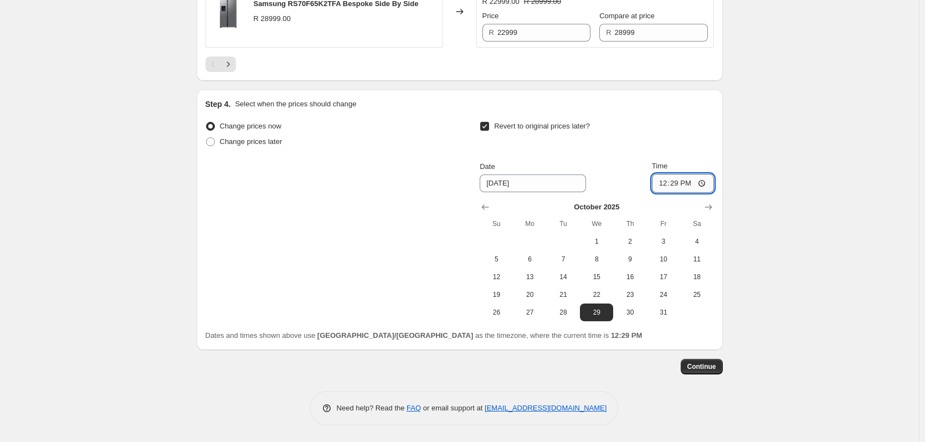
click at [681, 182] on input "12:29" at bounding box center [683, 183] width 62 height 19
type input "23:59"
click at [698, 365] on span "Continue" at bounding box center [701, 366] width 29 height 9
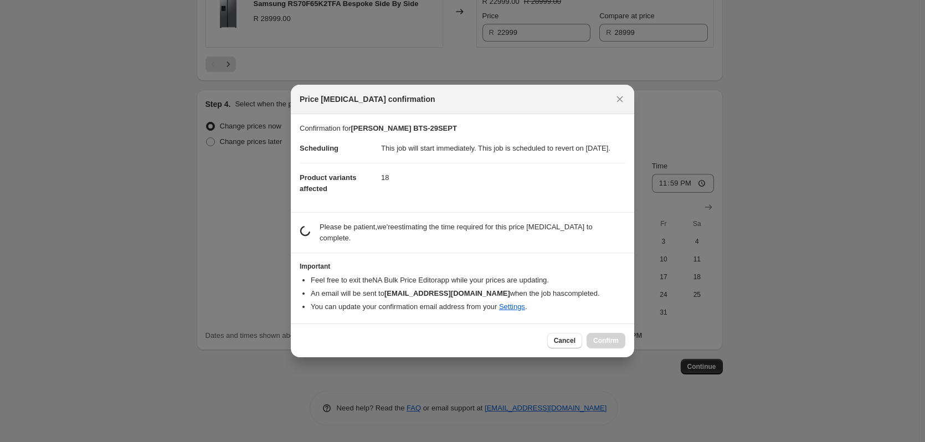
scroll to position [0, 0]
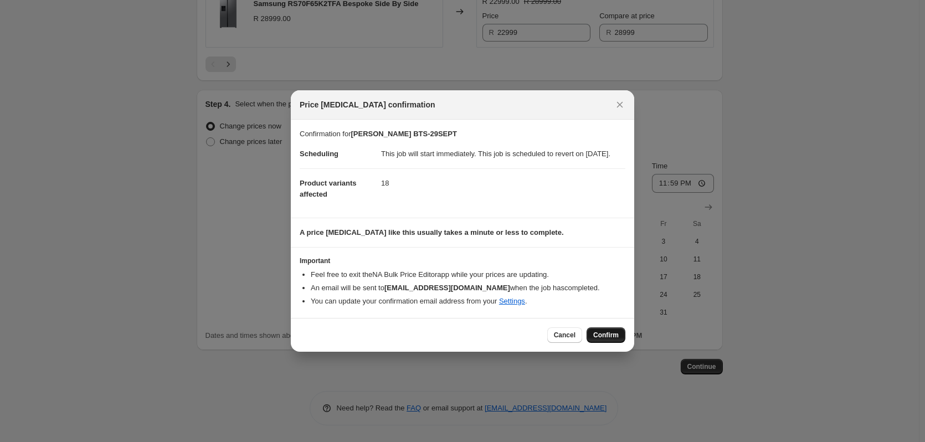
click at [599, 337] on span "Confirm" at bounding box center [605, 335] width 25 height 9
